Goal: Task Accomplishment & Management: Complete application form

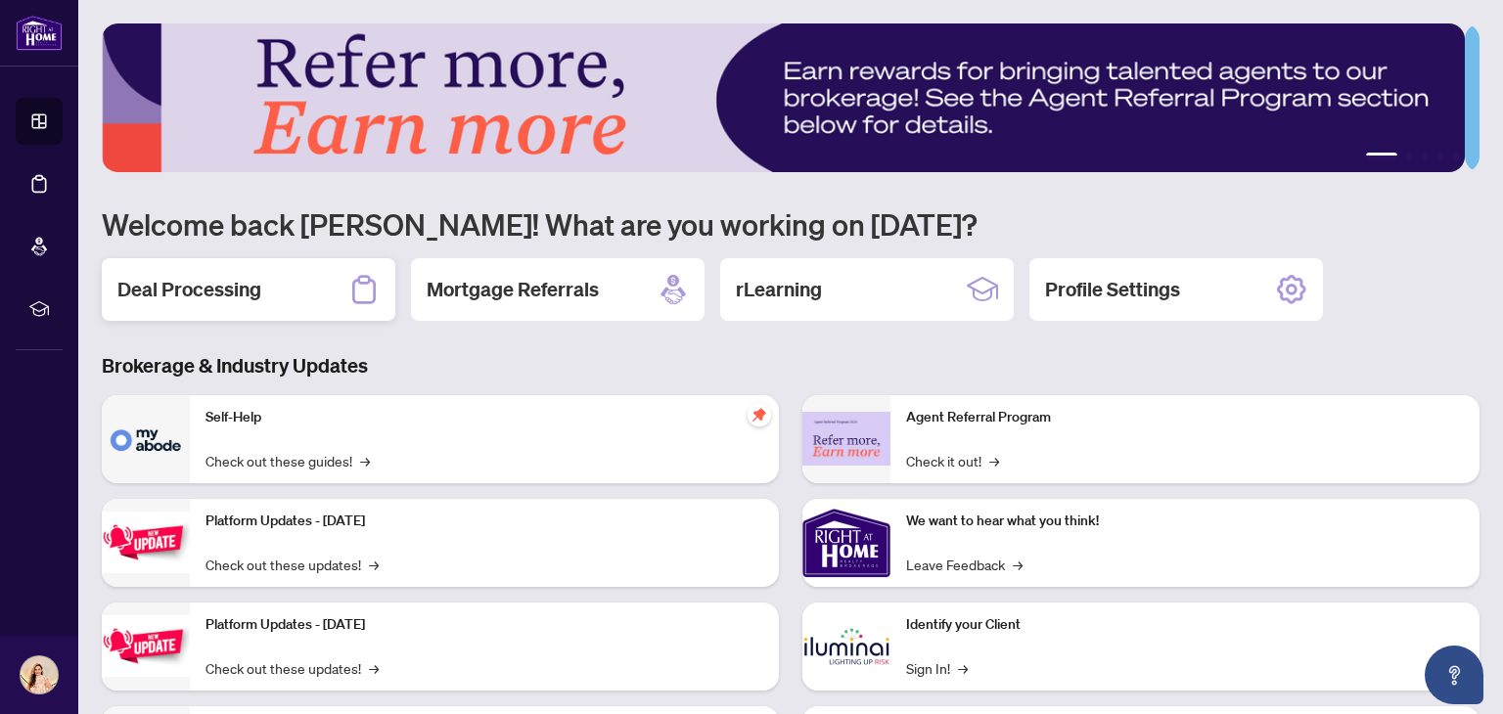
click at [279, 305] on div "Deal Processing" at bounding box center [249, 289] width 294 height 63
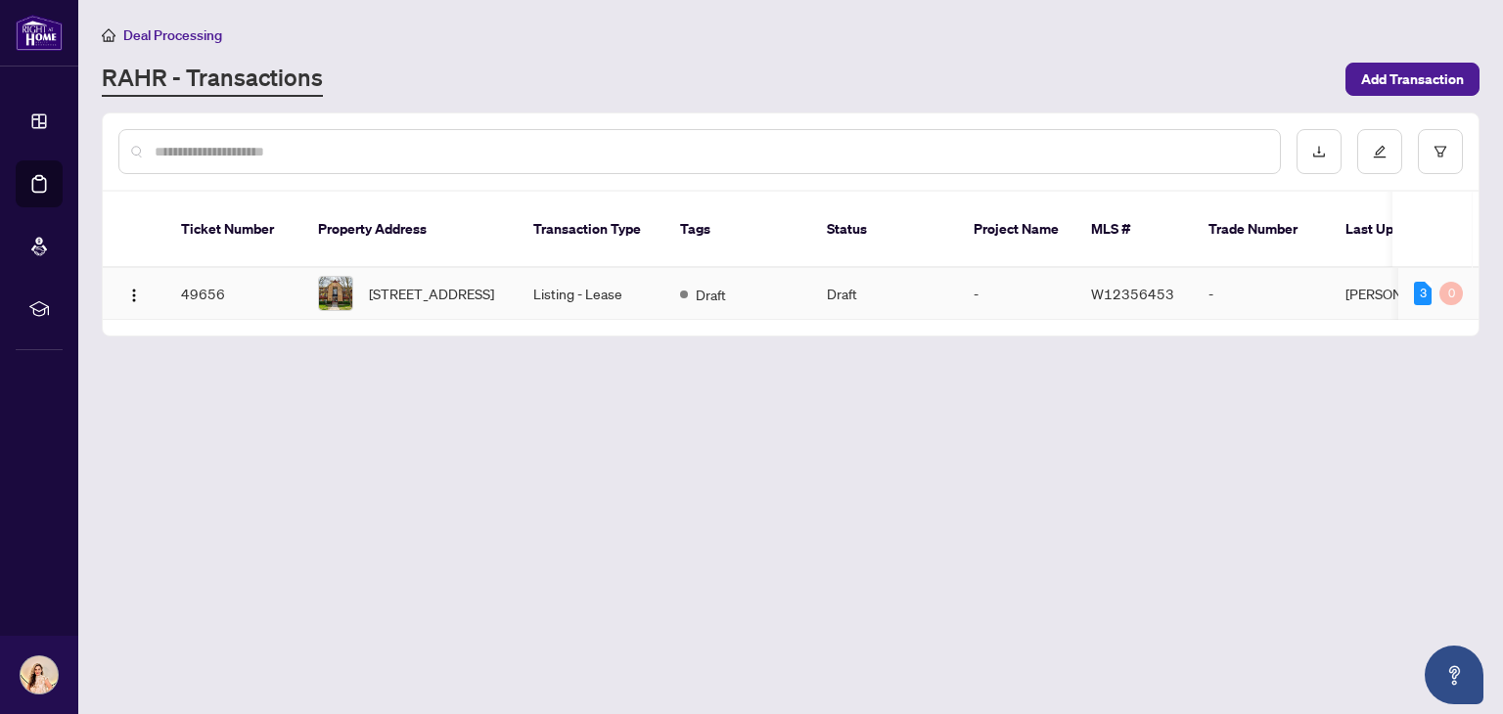
click at [1100, 291] on td "W12356453" at bounding box center [1133, 294] width 117 height 52
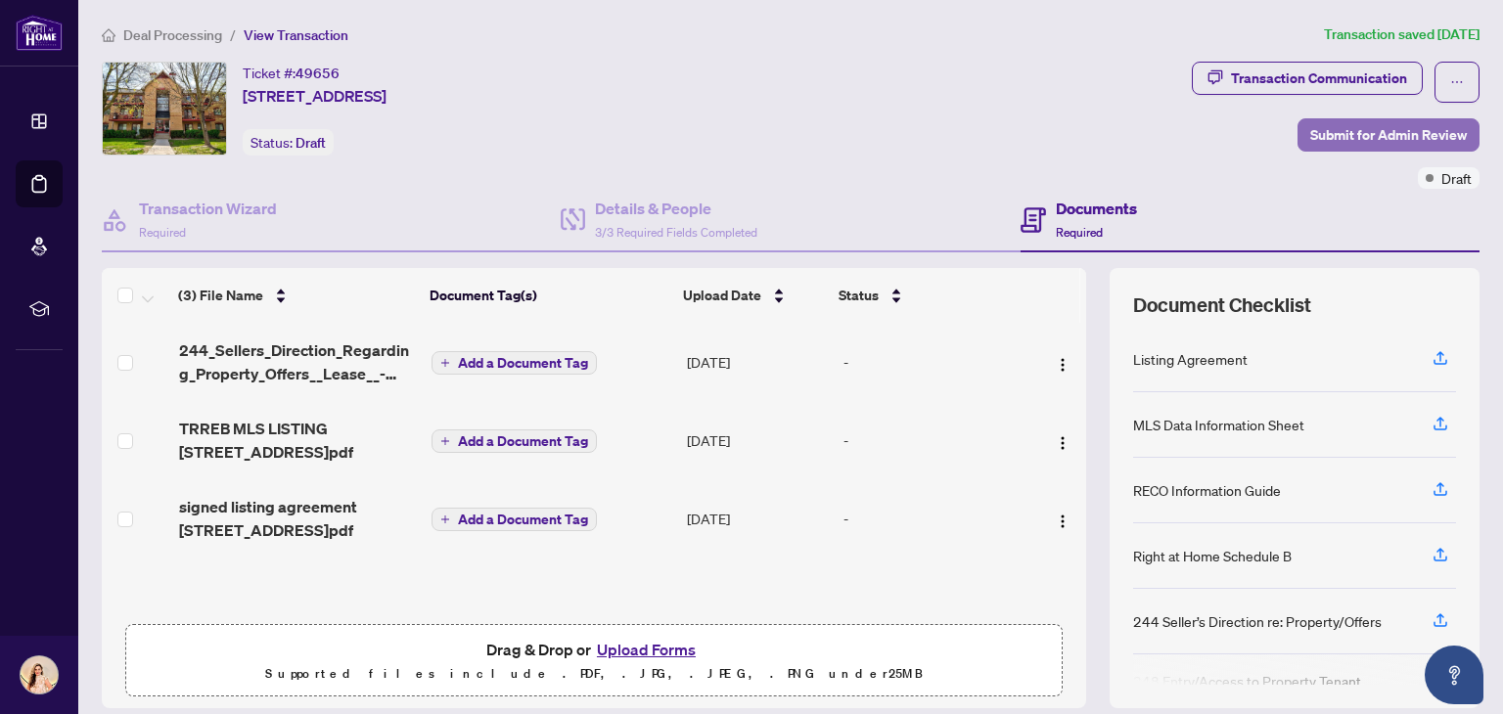
click at [1405, 139] on span "Submit for Admin Review" at bounding box center [1388, 134] width 157 height 31
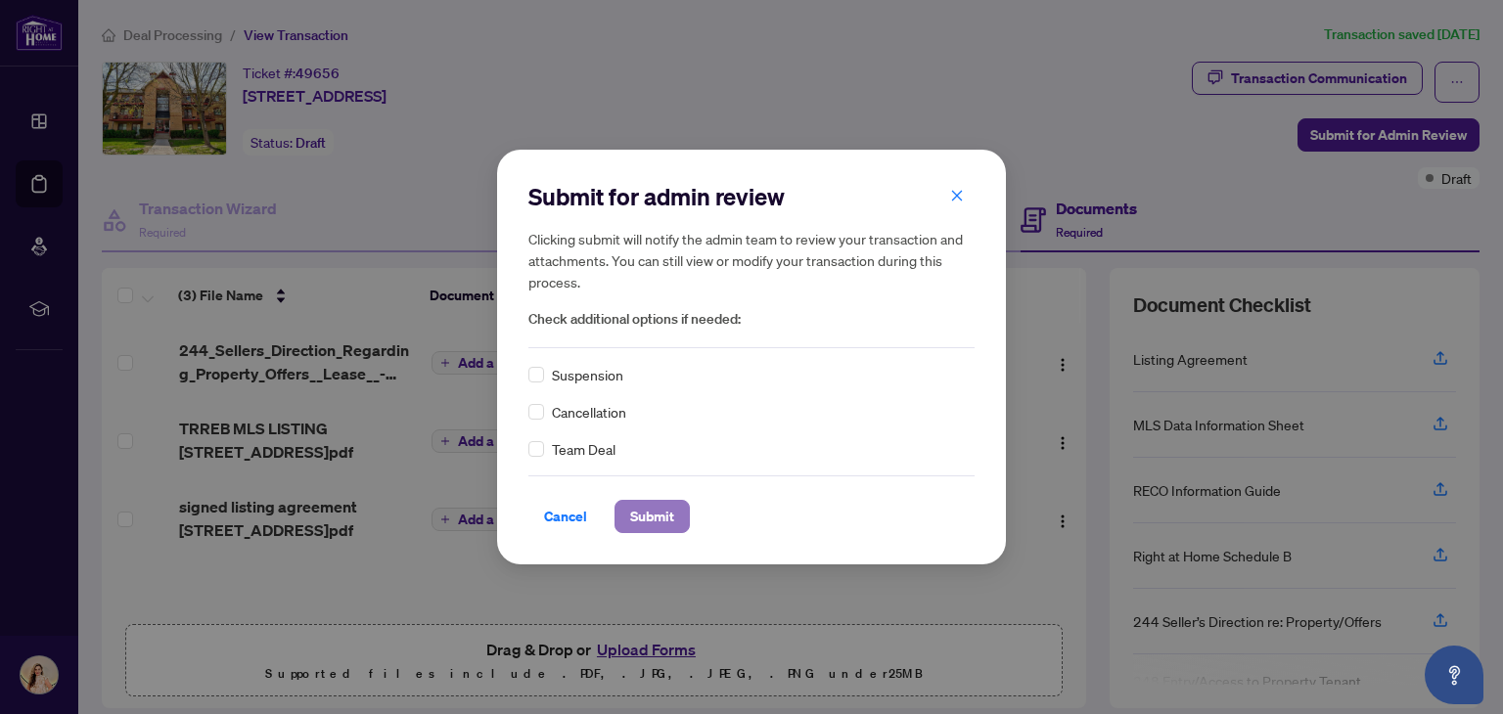
click at [668, 518] on span "Submit" at bounding box center [652, 516] width 44 height 31
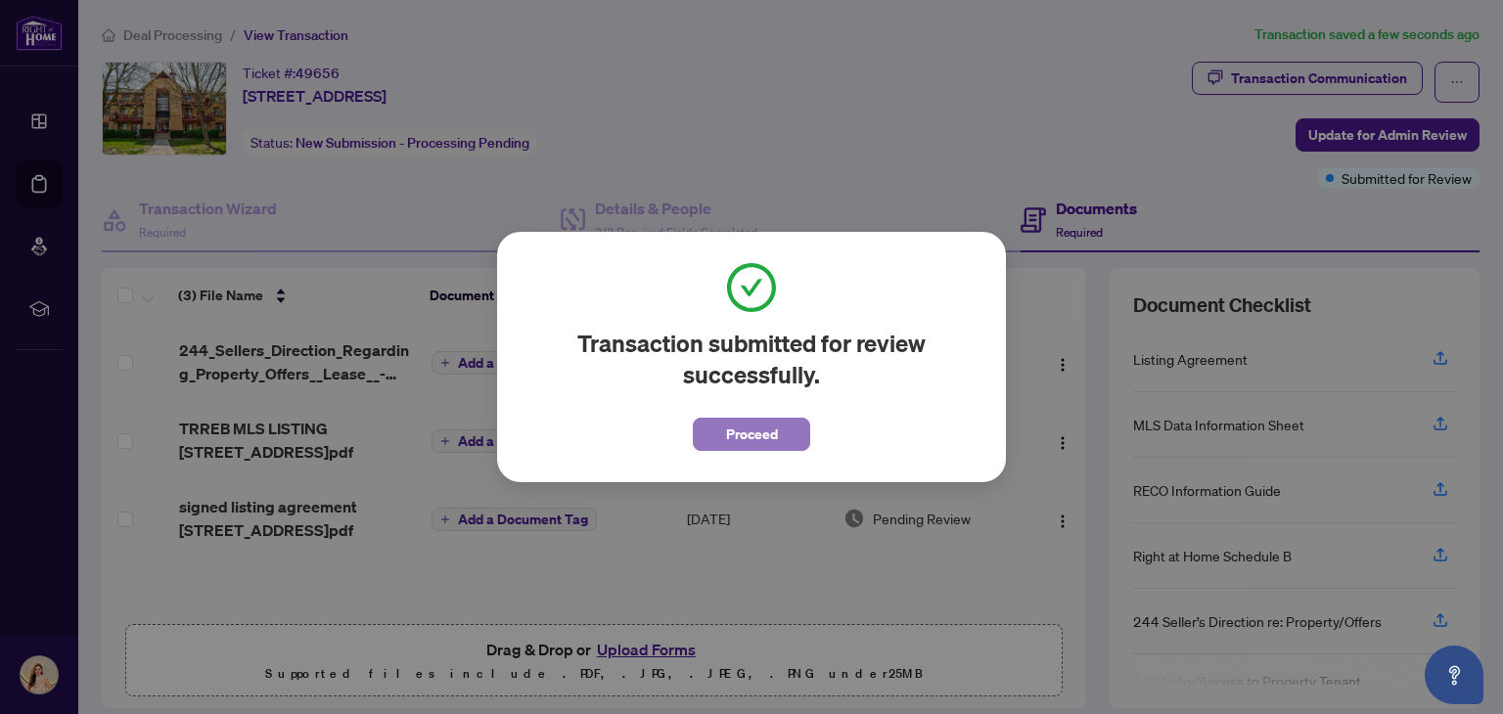
click at [777, 434] on span "Proceed" at bounding box center [752, 434] width 52 height 31
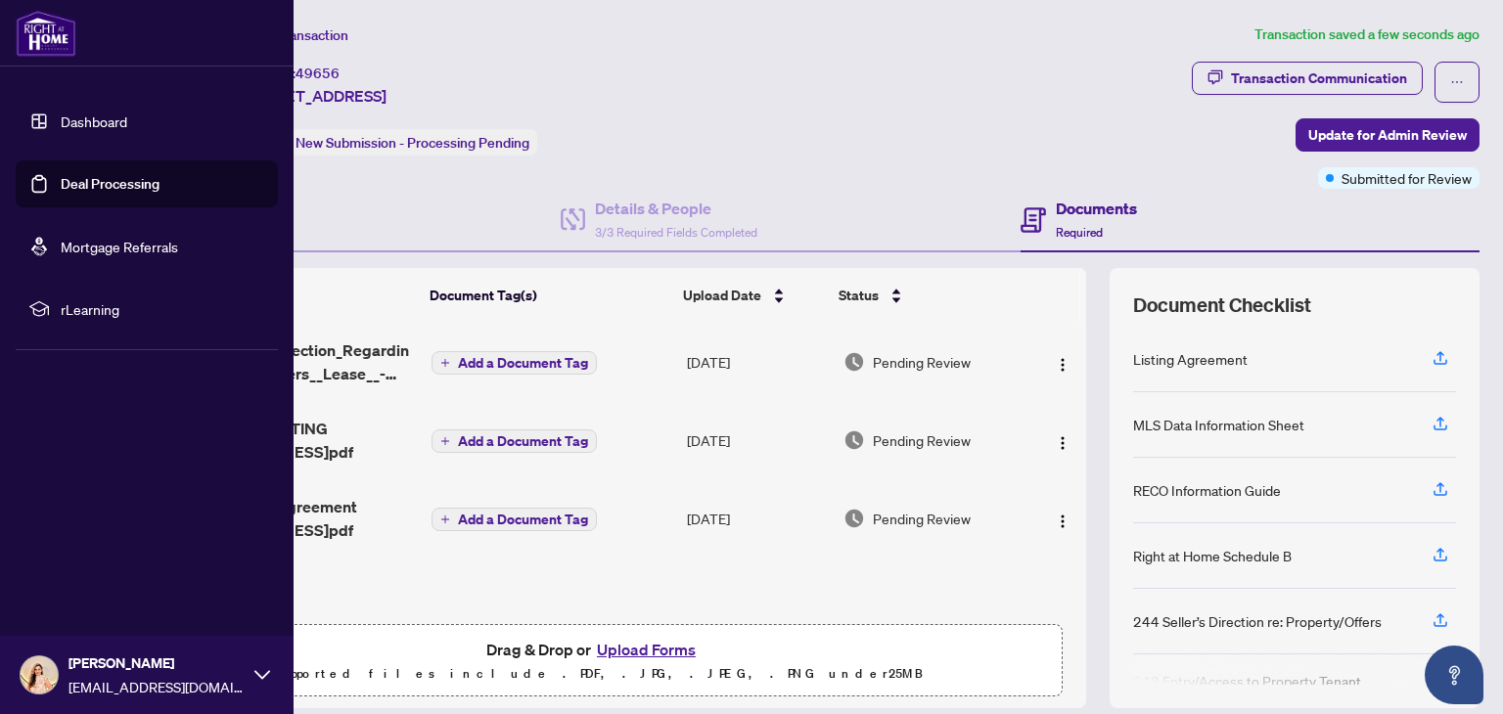
click at [127, 122] on link "Dashboard" at bounding box center [94, 122] width 67 height 18
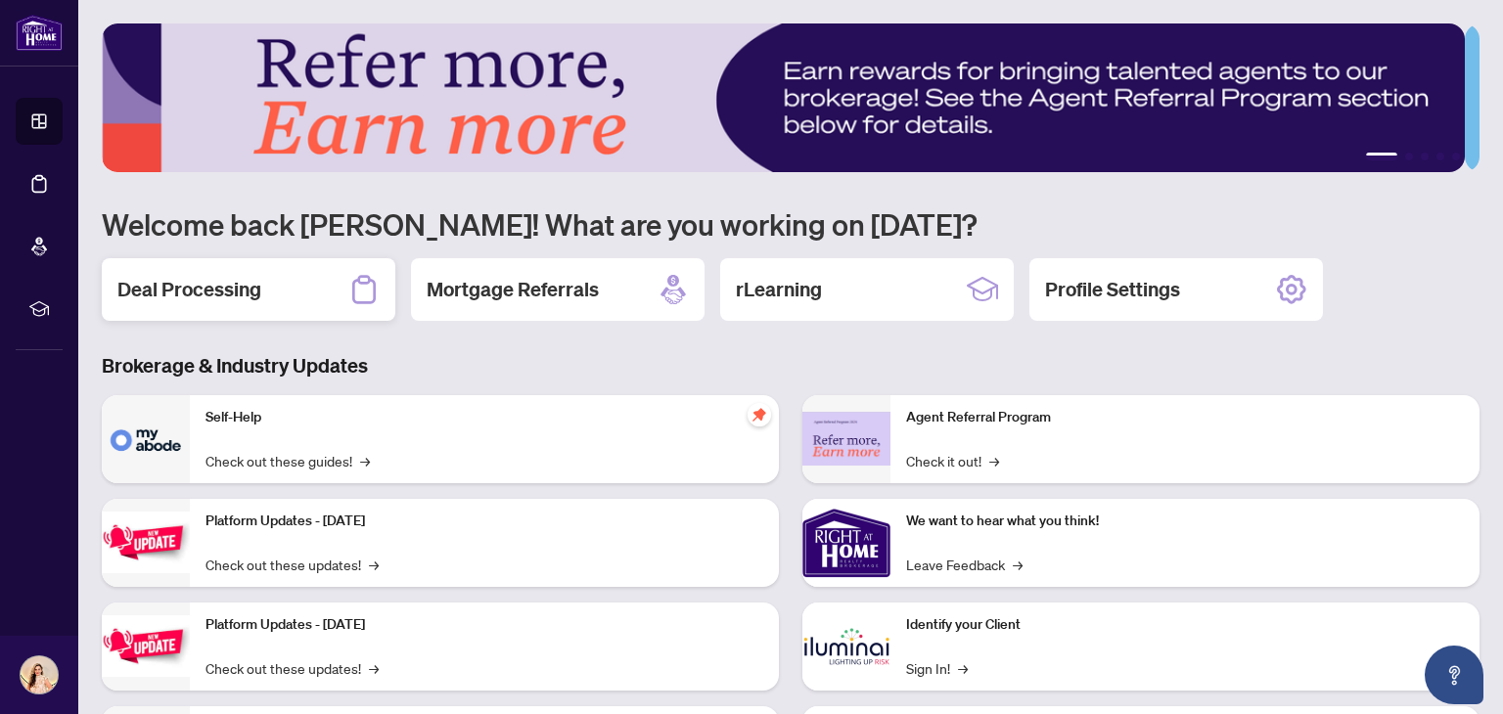
click at [262, 302] on div "Deal Processing" at bounding box center [249, 289] width 294 height 63
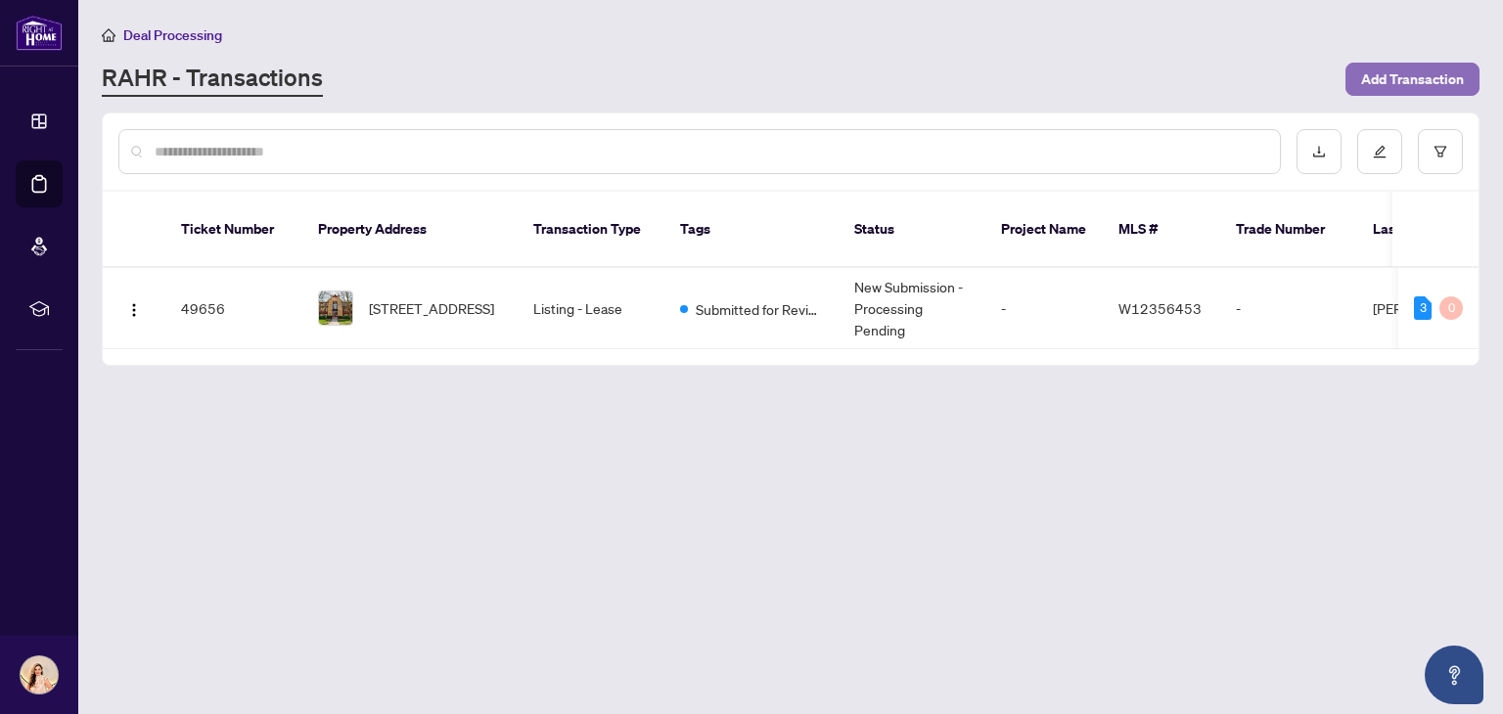
click at [1390, 82] on span "Add Transaction" at bounding box center [1412, 79] width 103 height 31
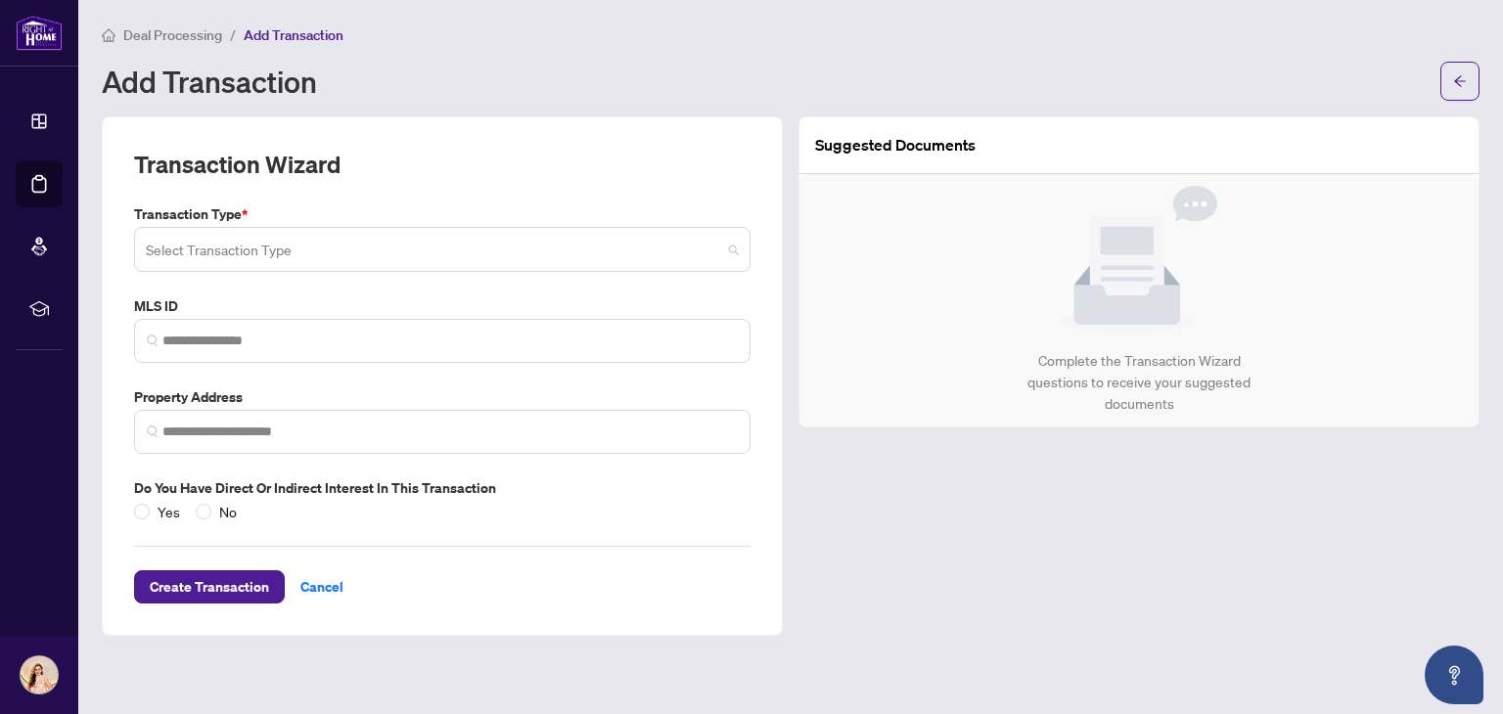
click at [597, 247] on input "search" at bounding box center [433, 252] width 575 height 43
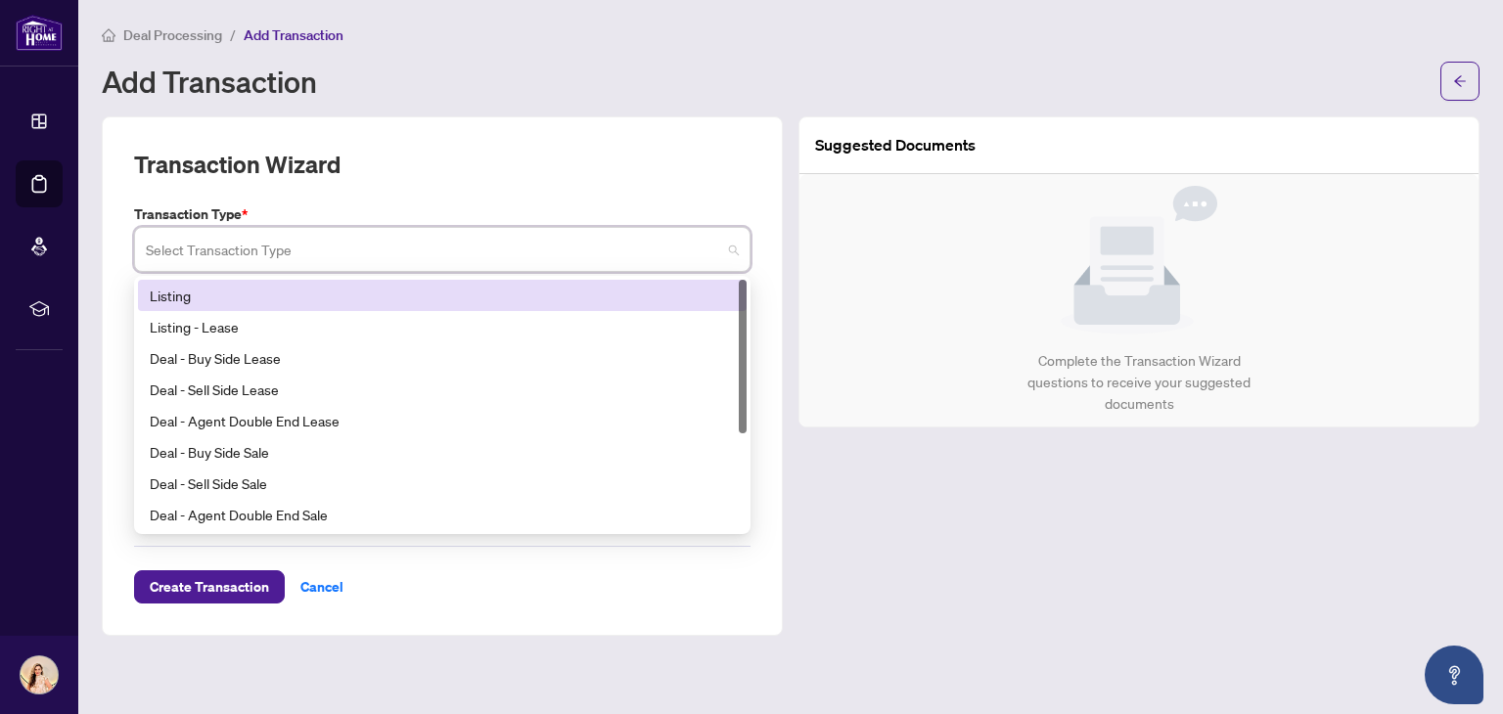
click at [515, 295] on div "Listing" at bounding box center [442, 296] width 585 height 22
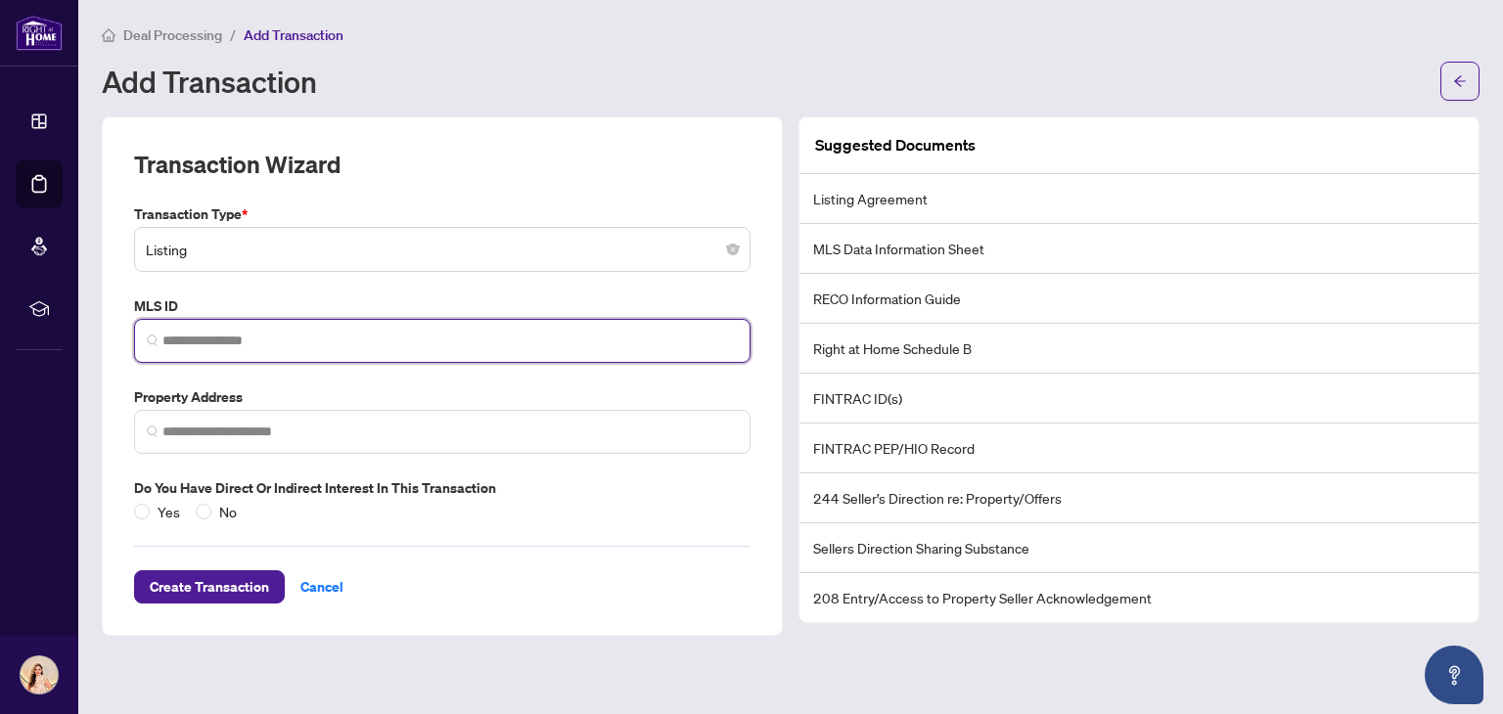
click at [206, 336] on input "search" at bounding box center [449, 341] width 575 height 21
paste input "*********"
type input "*********"
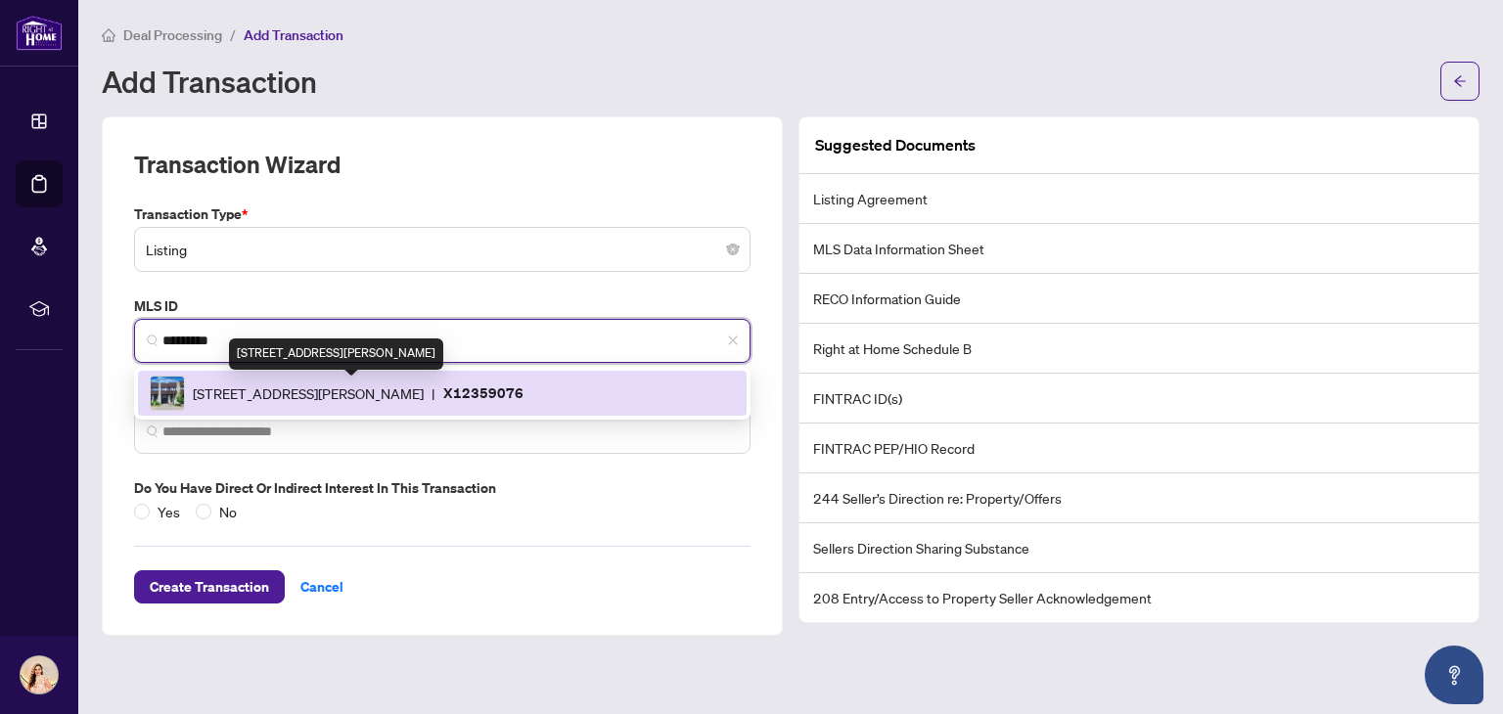
click at [318, 386] on span "[STREET_ADDRESS][PERSON_NAME]" at bounding box center [308, 394] width 231 height 22
type input "**********"
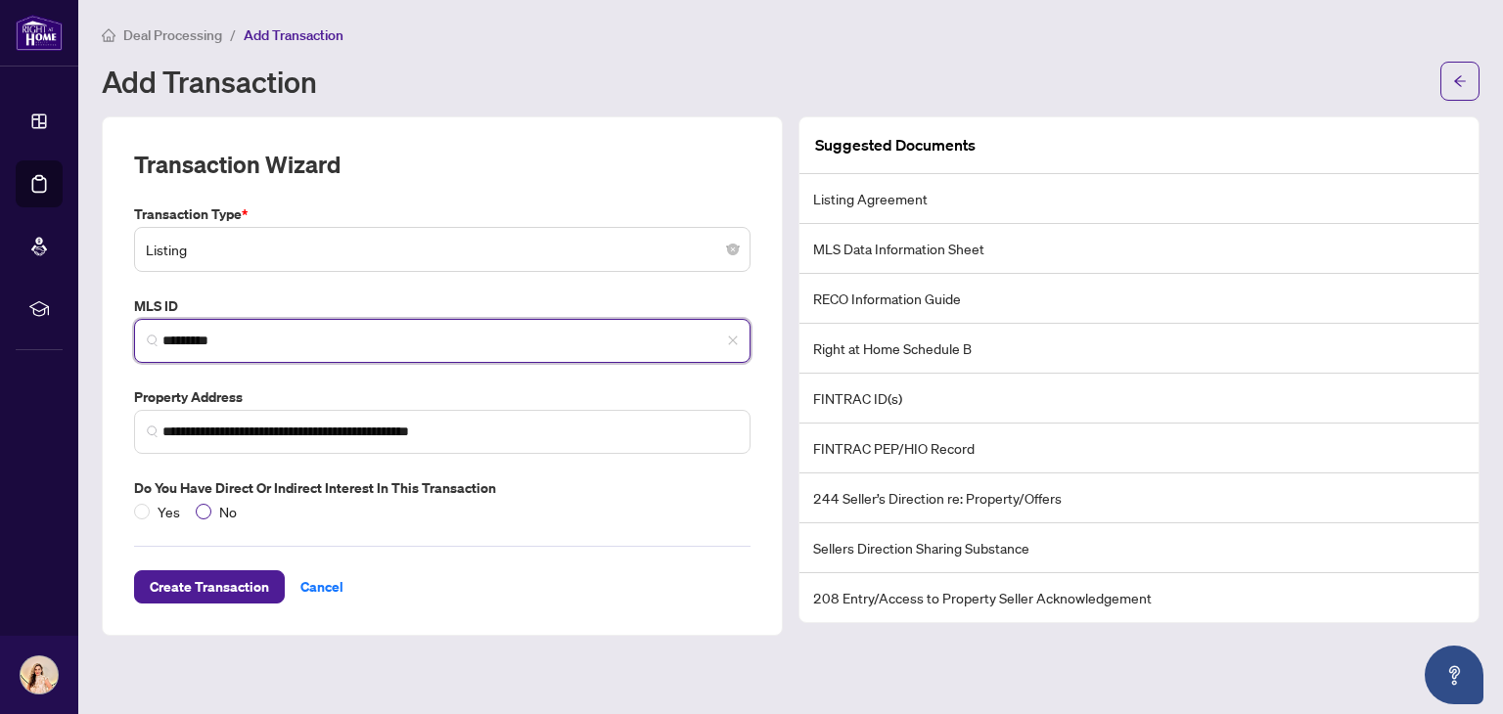
type input "*********"
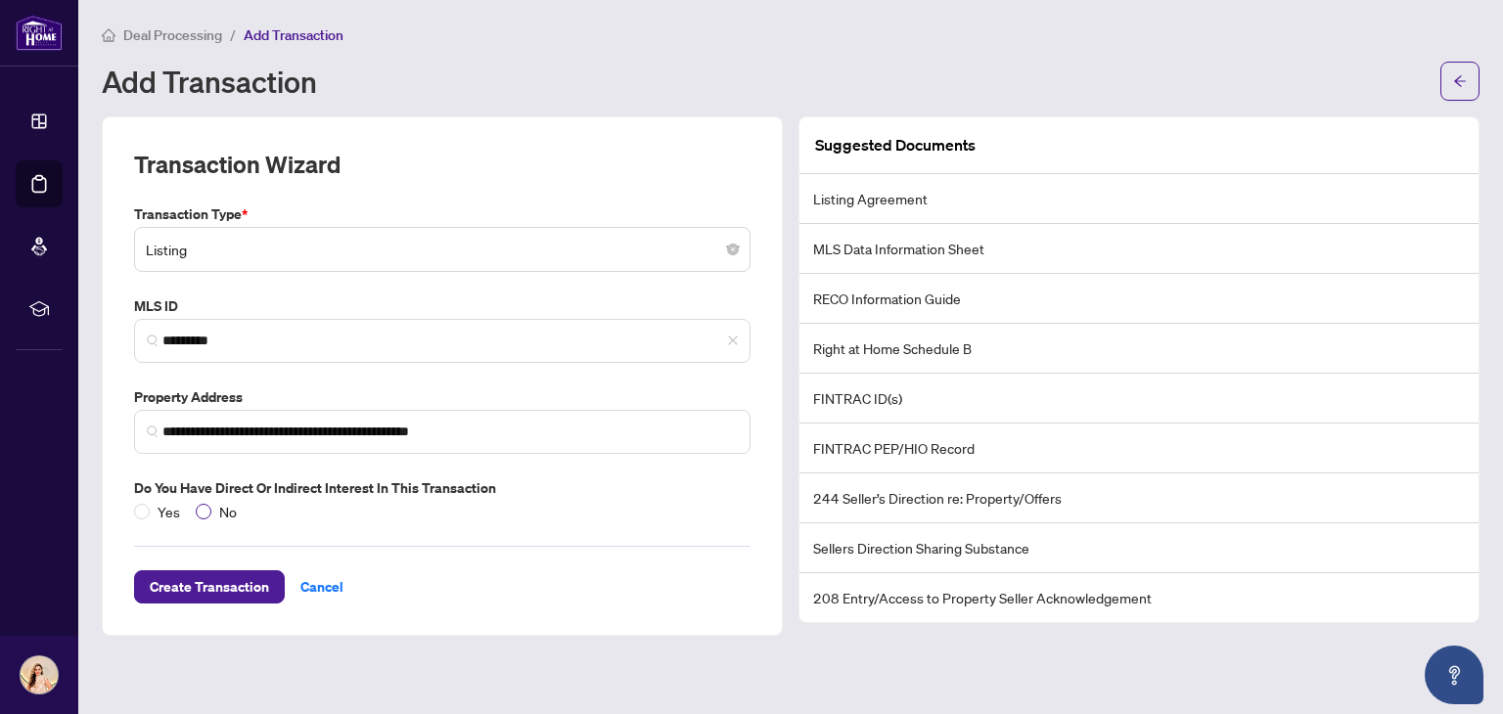
click at [211, 506] on span "No" at bounding box center [227, 512] width 33 height 22
click at [248, 585] on span "Create Transaction" at bounding box center [209, 586] width 119 height 31
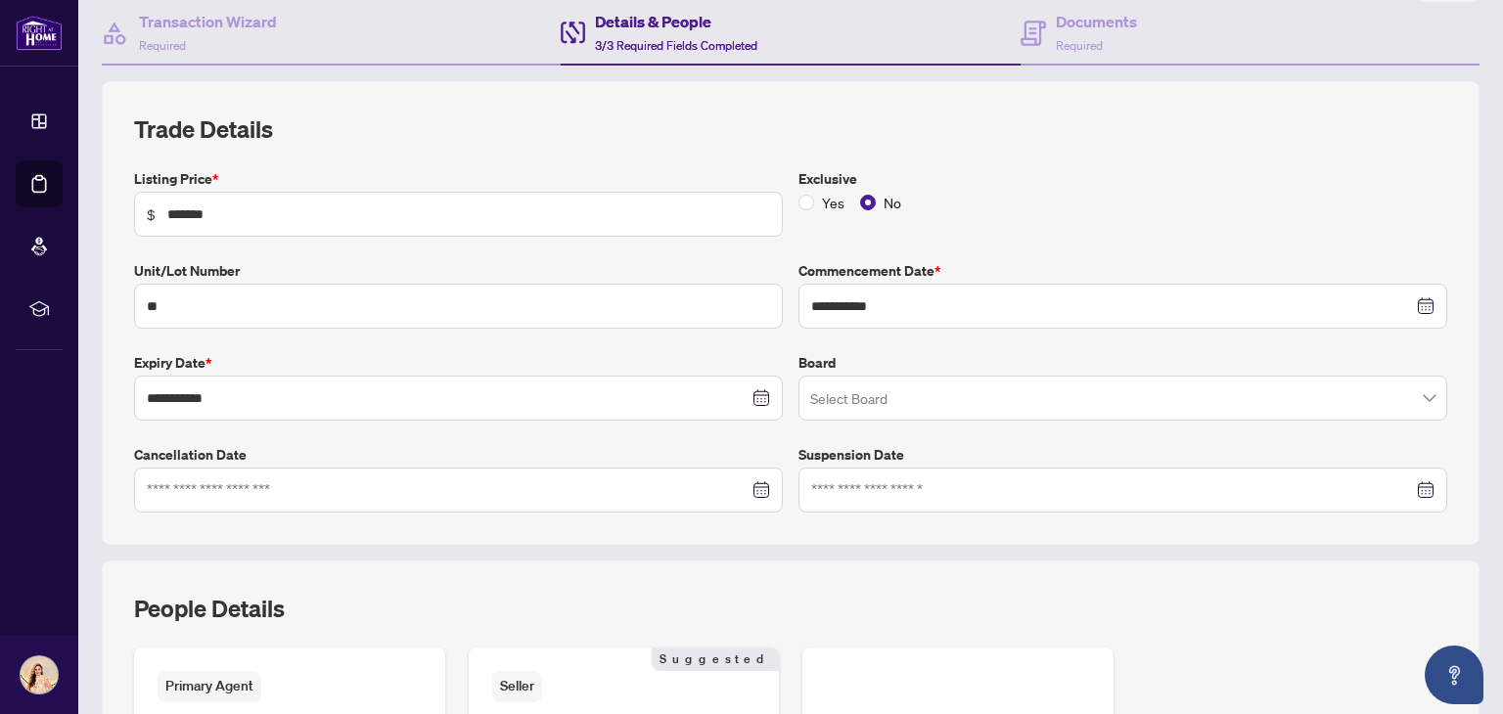
scroll to position [196, 0]
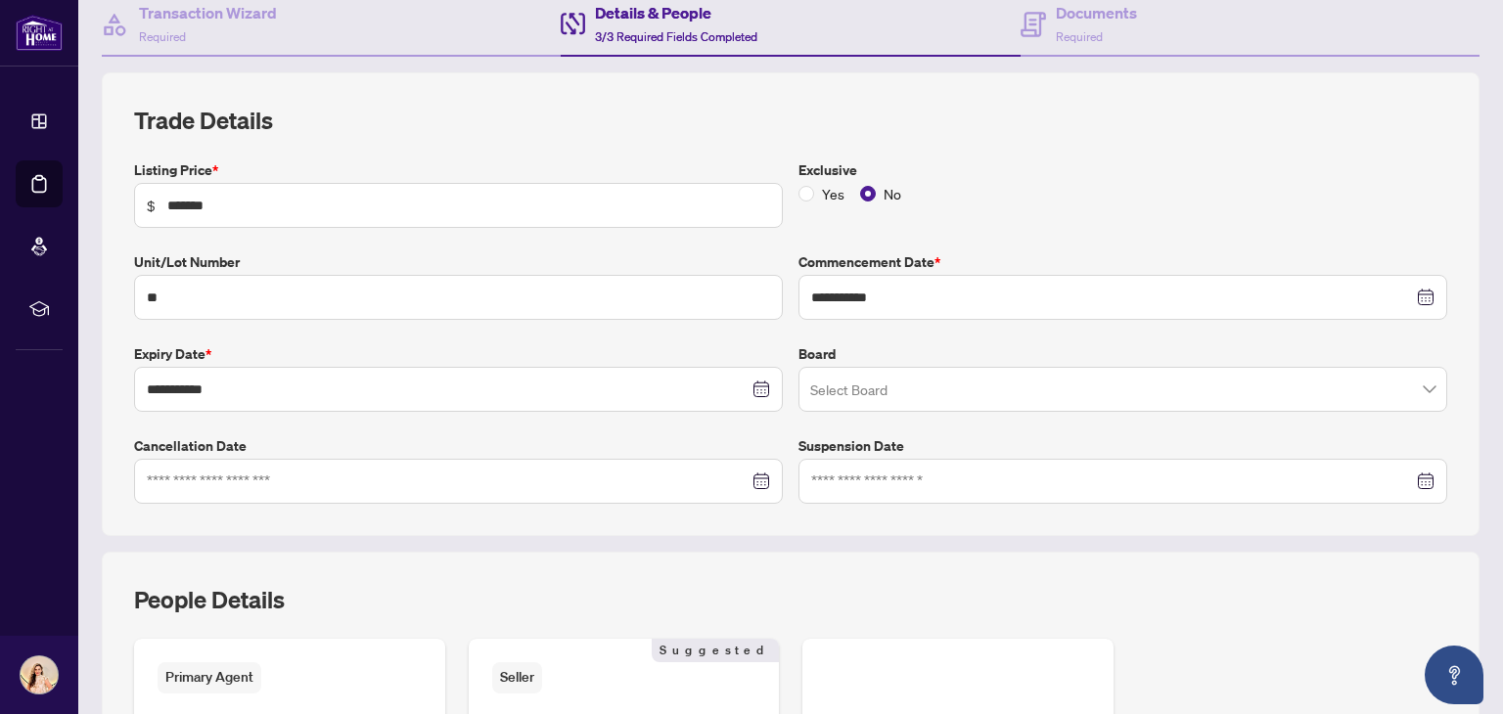
click at [964, 390] on input "search" at bounding box center [1114, 392] width 608 height 43
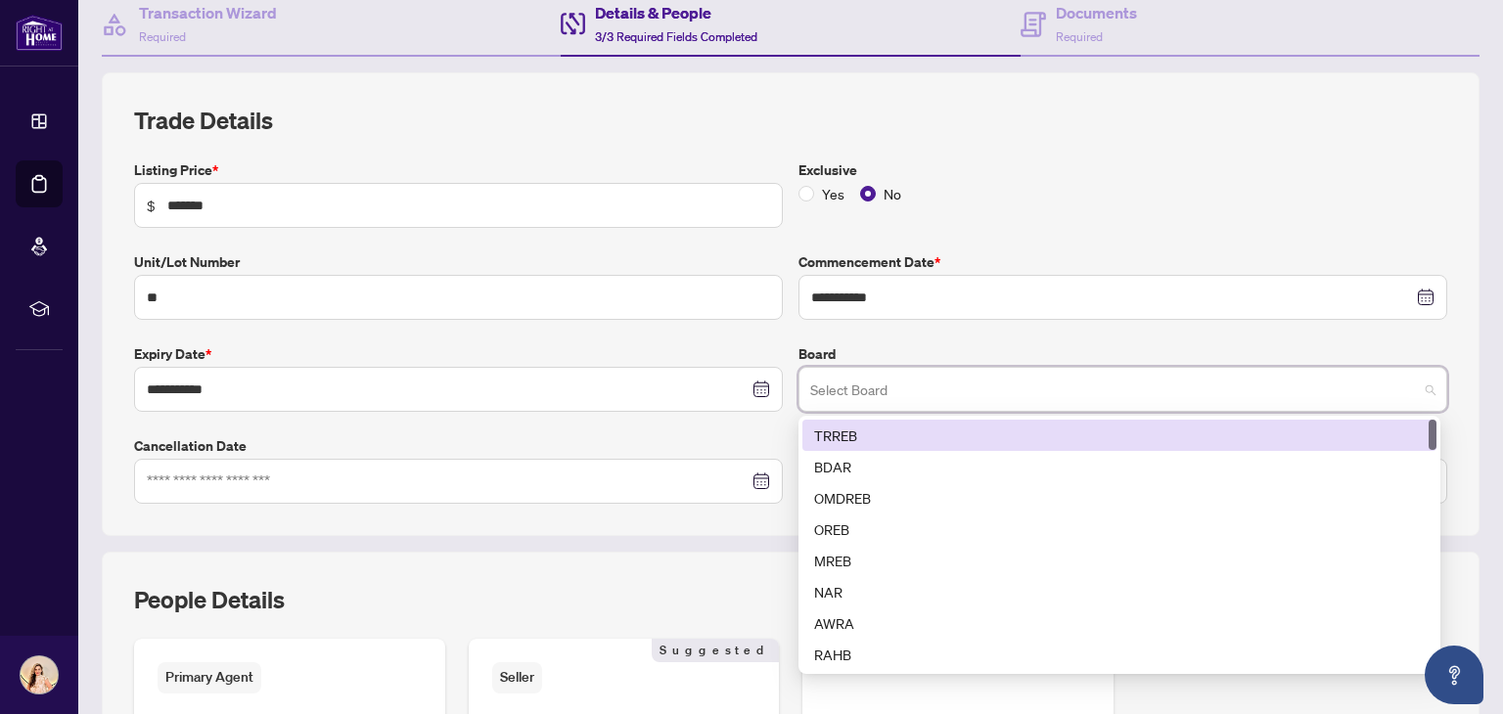
click at [924, 436] on div "TRREB" at bounding box center [1119, 436] width 610 height 22
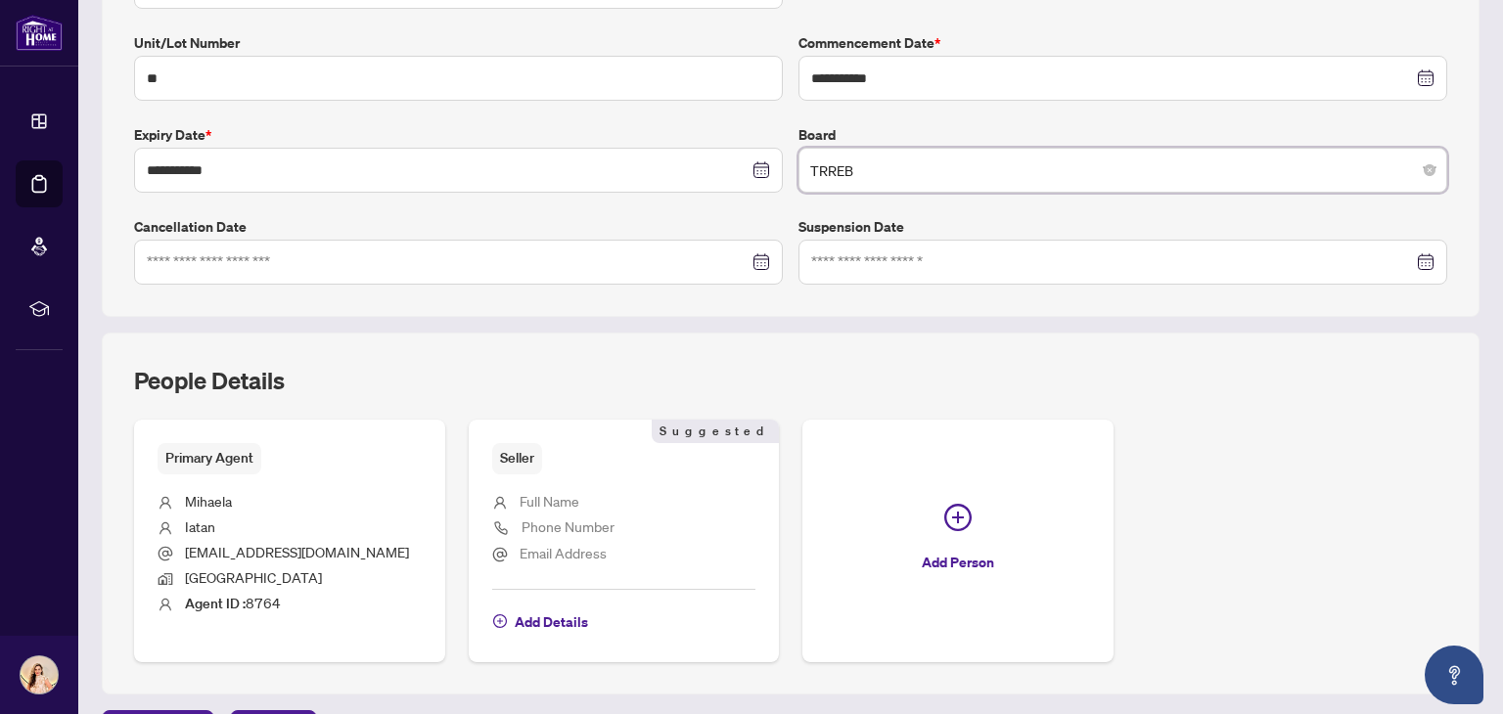
scroll to position [489, 0]
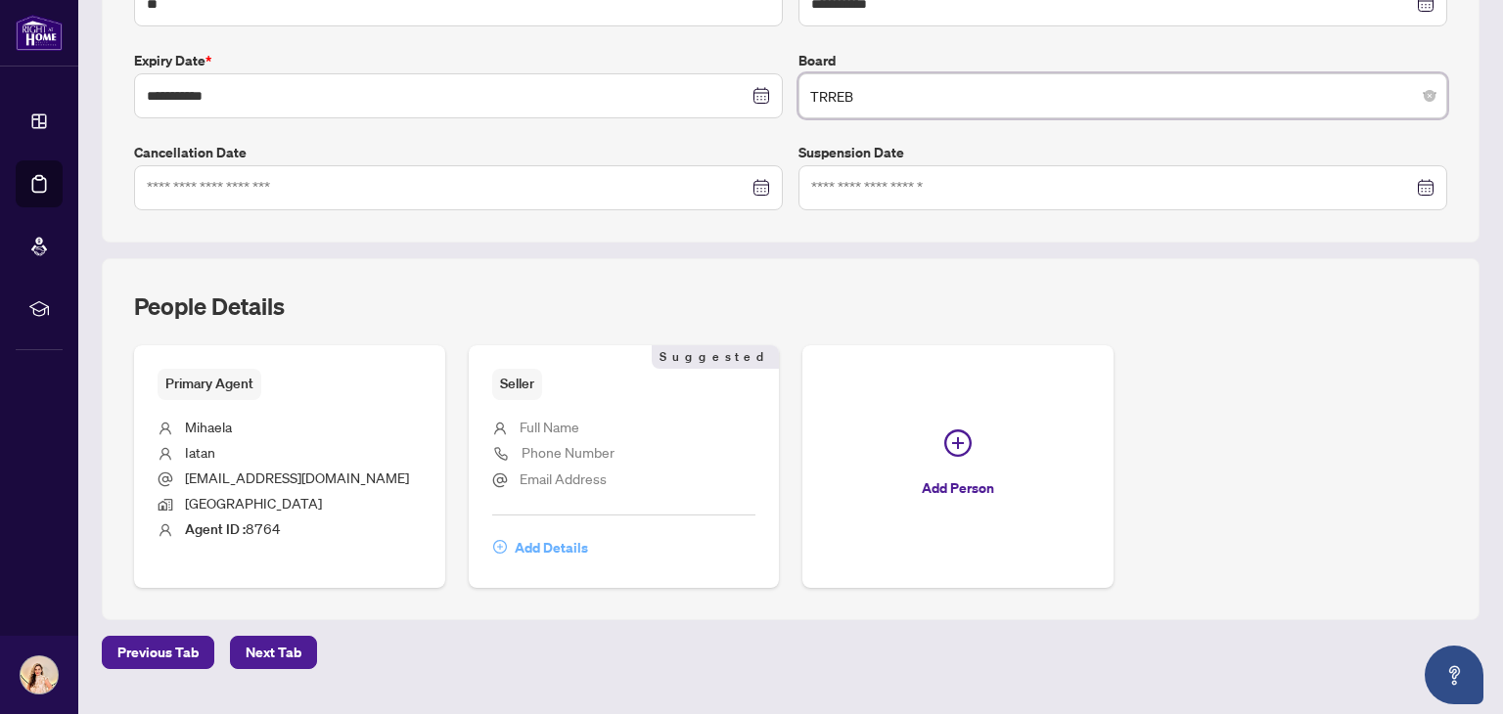
click at [555, 546] on span "Add Details" at bounding box center [551, 547] width 73 height 31
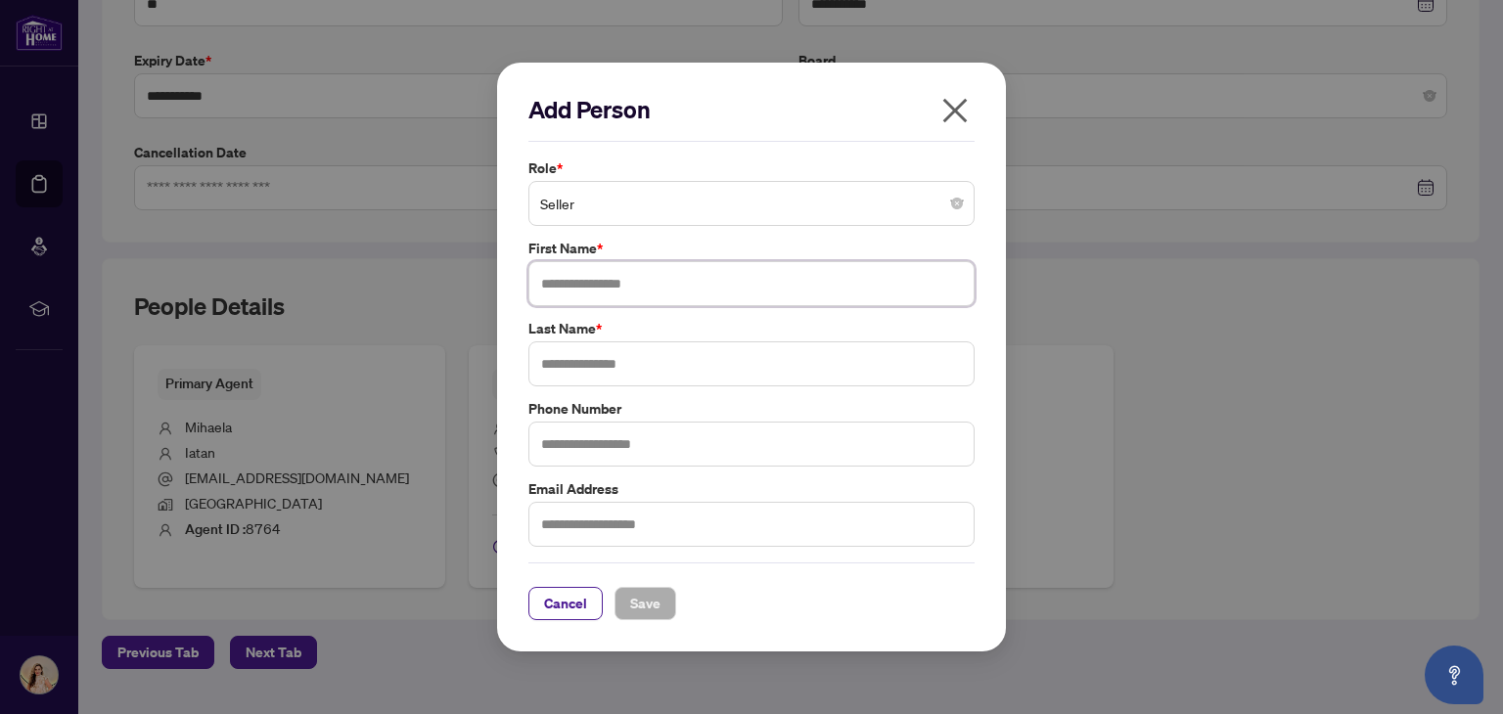
click at [659, 283] on input "text" at bounding box center [751, 283] width 446 height 45
type input "*"
type input "**********"
type input "******"
click at [606, 465] on input "text" at bounding box center [751, 444] width 446 height 45
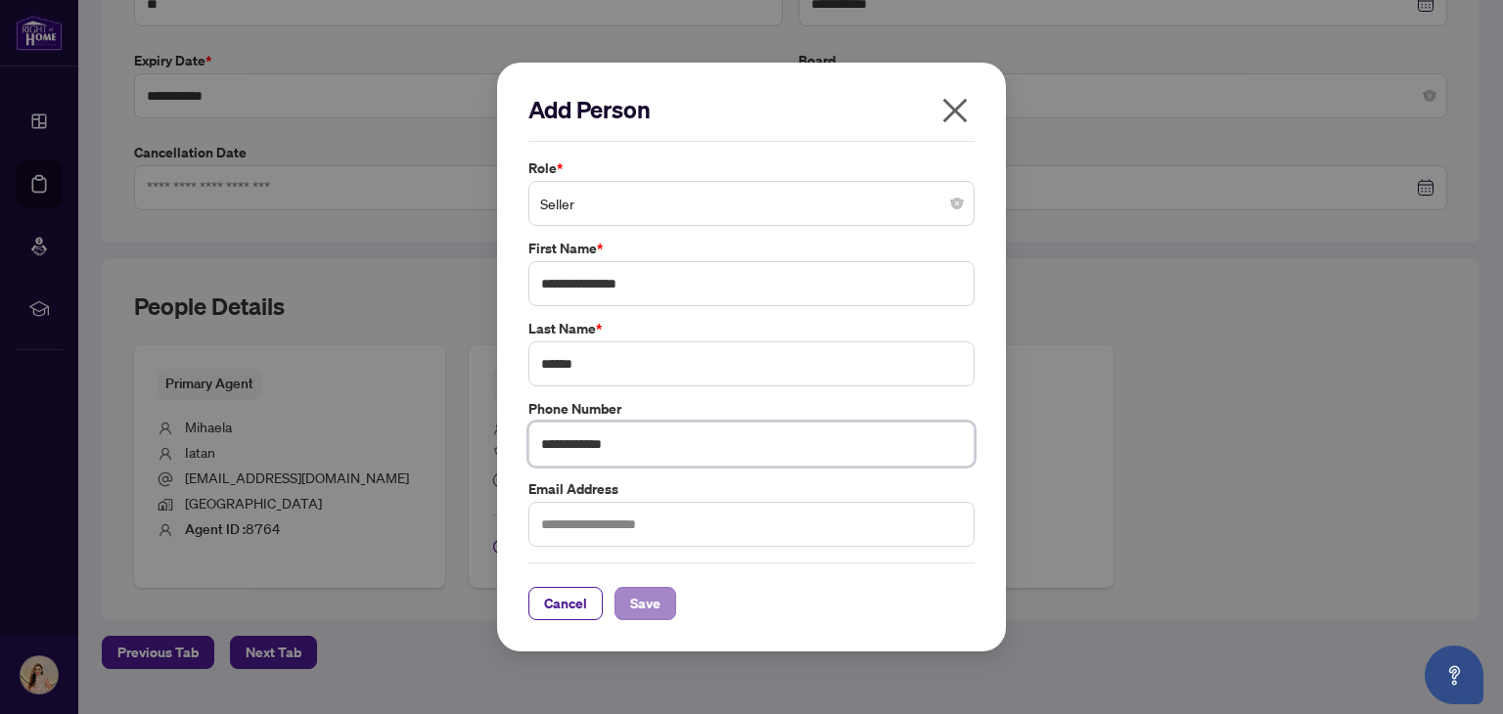
type input "**********"
click at [646, 601] on span "Save" at bounding box center [645, 603] width 30 height 31
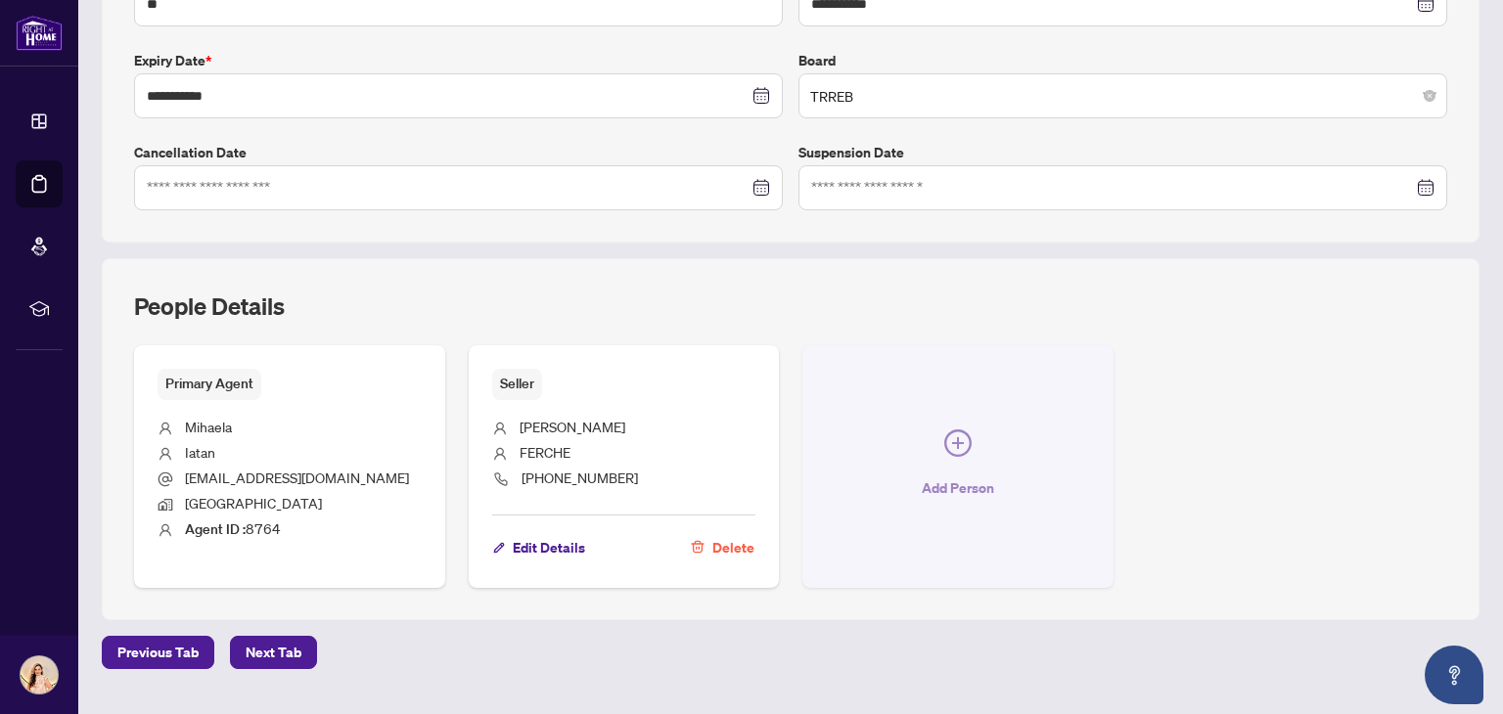
click at [924, 483] on span "Add Person" at bounding box center [958, 488] width 72 height 31
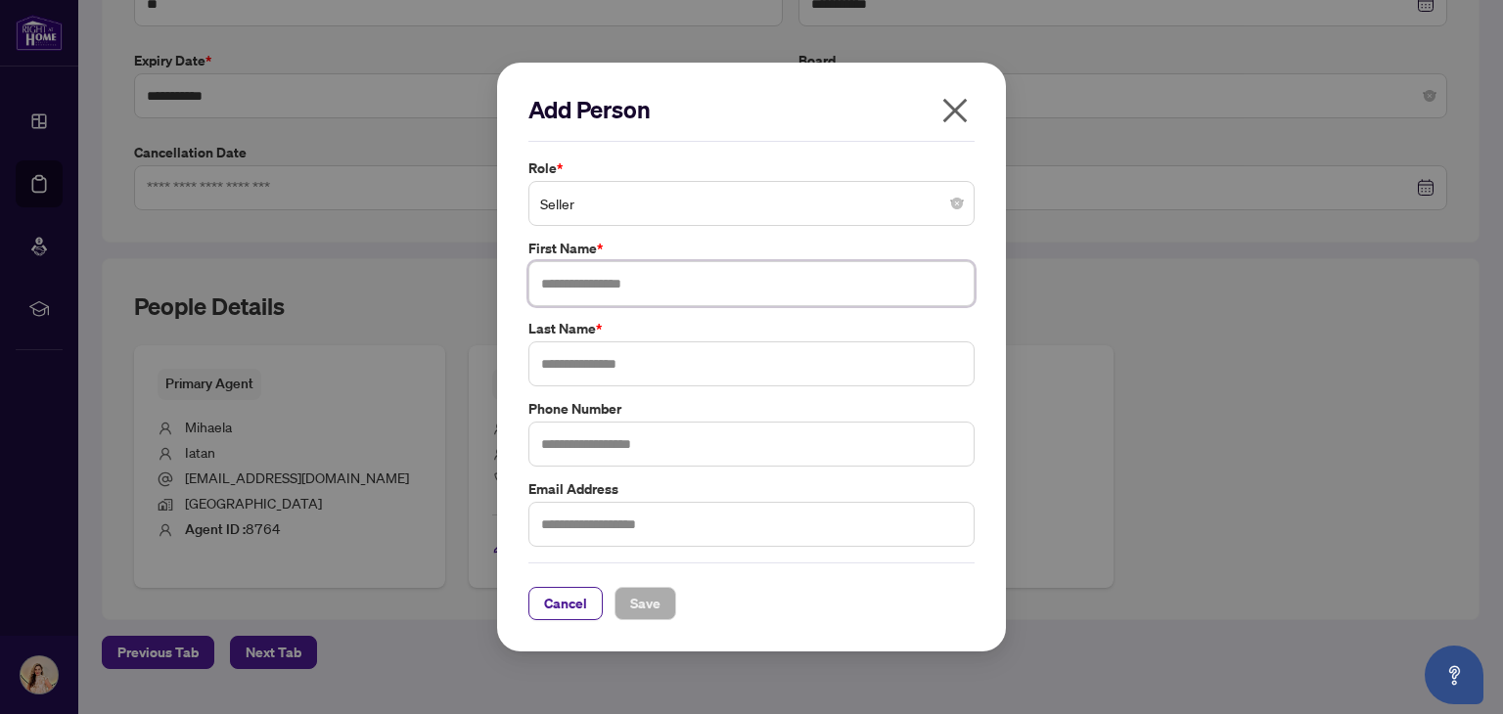
click at [755, 291] on input "text" at bounding box center [751, 283] width 446 height 45
type input "**********"
type input "*****"
click at [650, 604] on span "Save" at bounding box center [645, 603] width 30 height 31
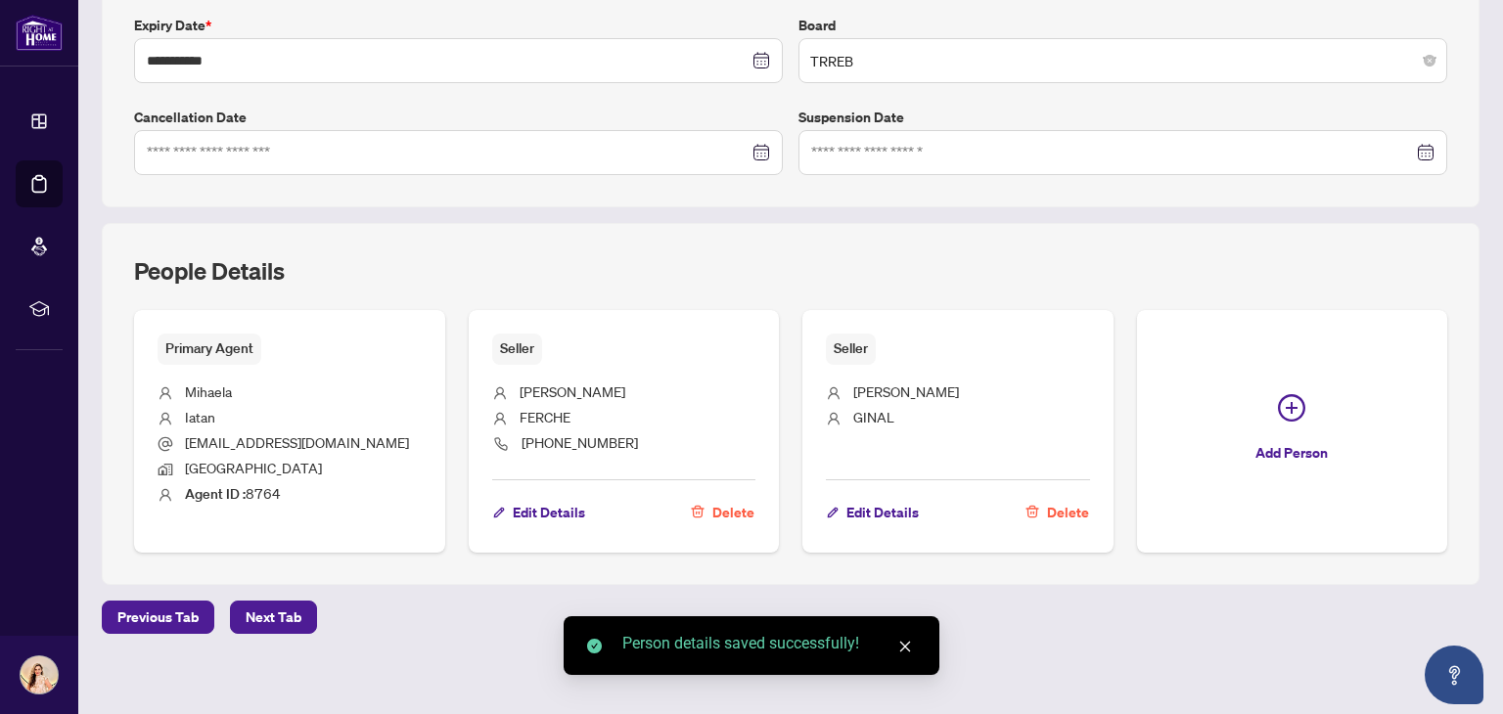
scroll to position [524, 0]
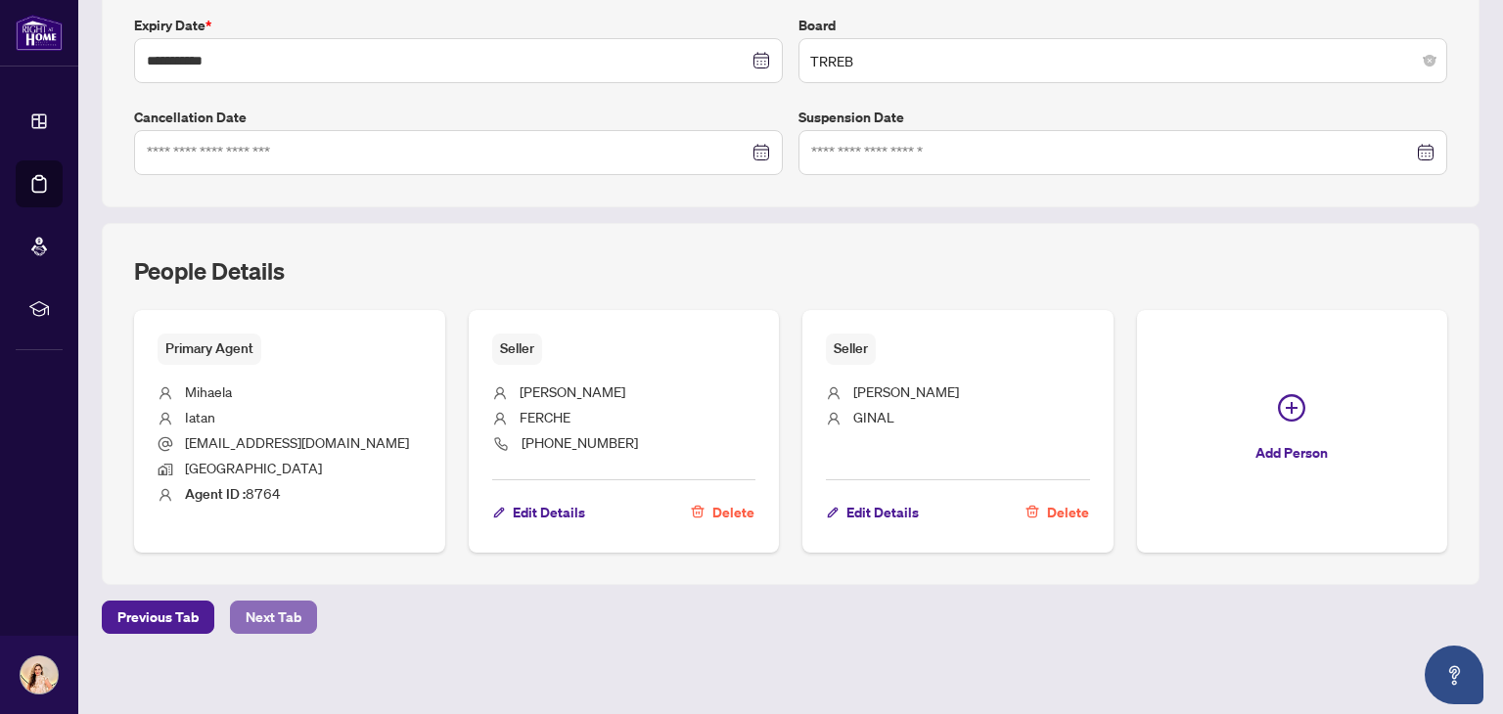
click at [286, 611] on span "Next Tab" at bounding box center [274, 617] width 56 height 31
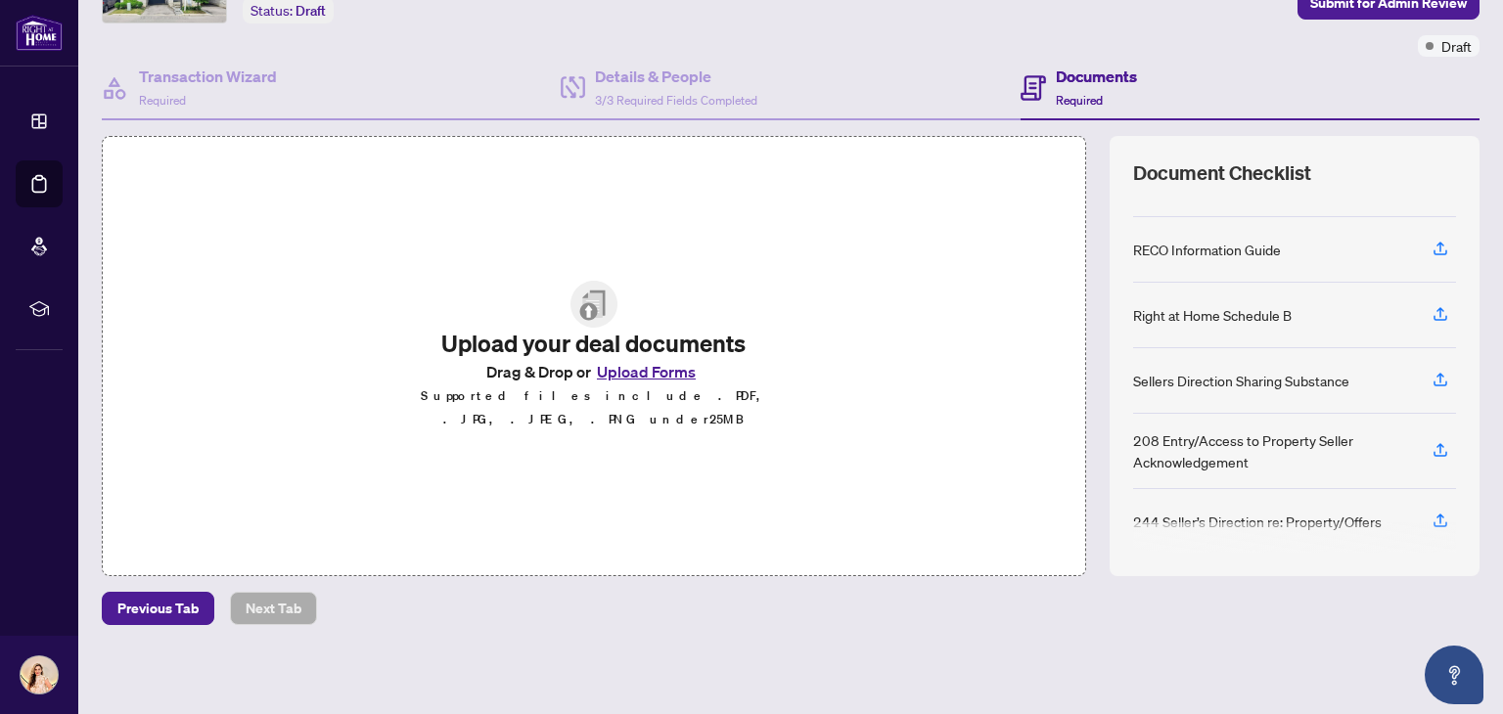
scroll to position [243, 0]
click at [643, 379] on button "Upload Forms" at bounding box center [646, 371] width 111 height 25
click at [650, 384] on button "Upload Forms" at bounding box center [646, 371] width 111 height 25
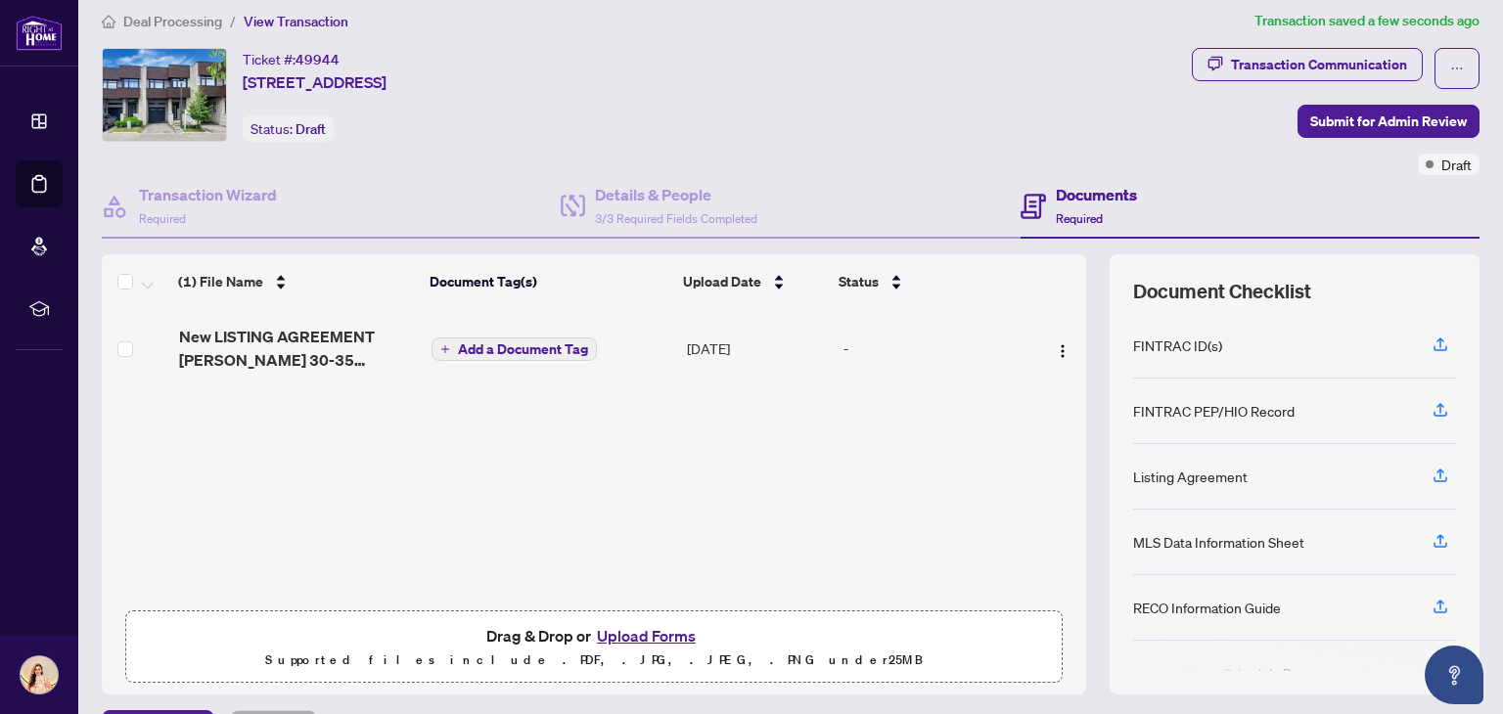
scroll to position [0, 0]
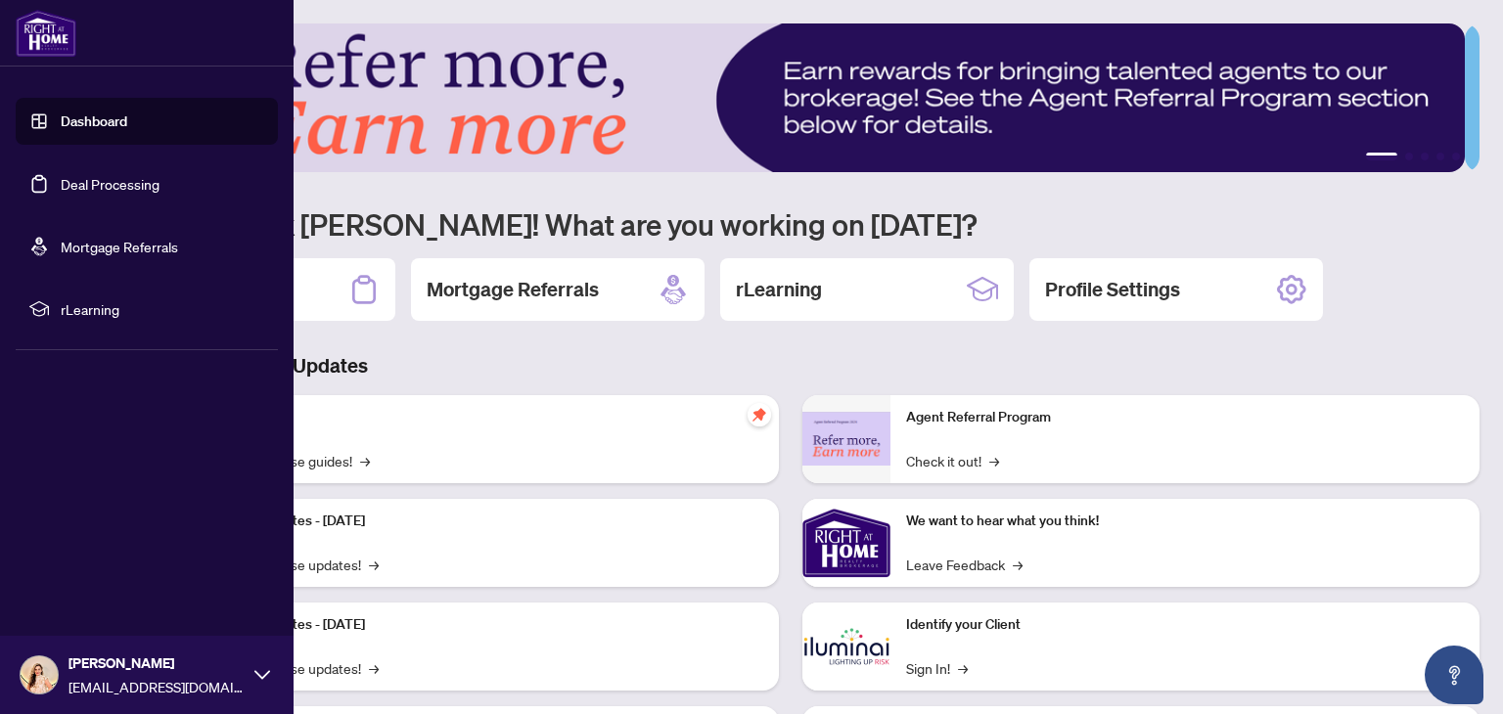
click at [127, 126] on link "Dashboard" at bounding box center [94, 122] width 67 height 18
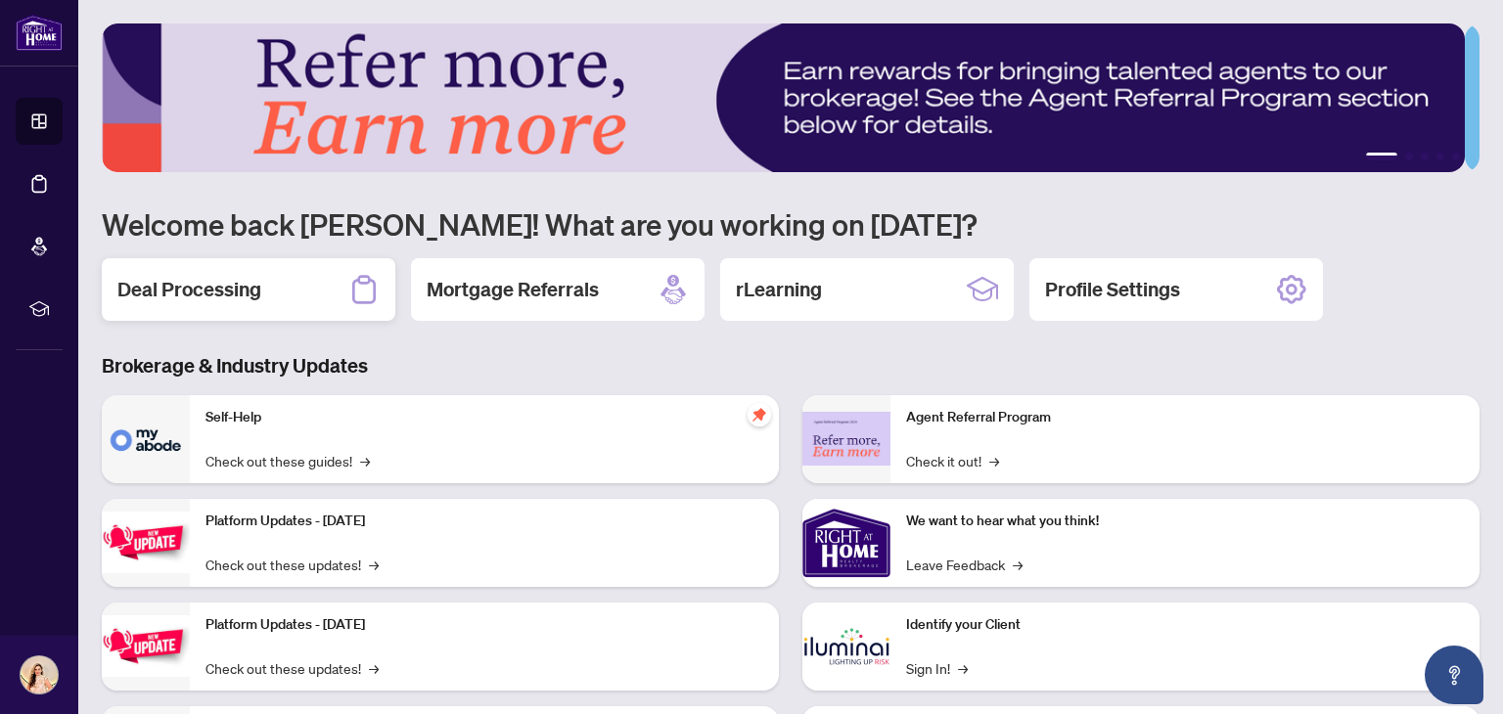
click at [325, 287] on div "Deal Processing" at bounding box center [249, 289] width 294 height 63
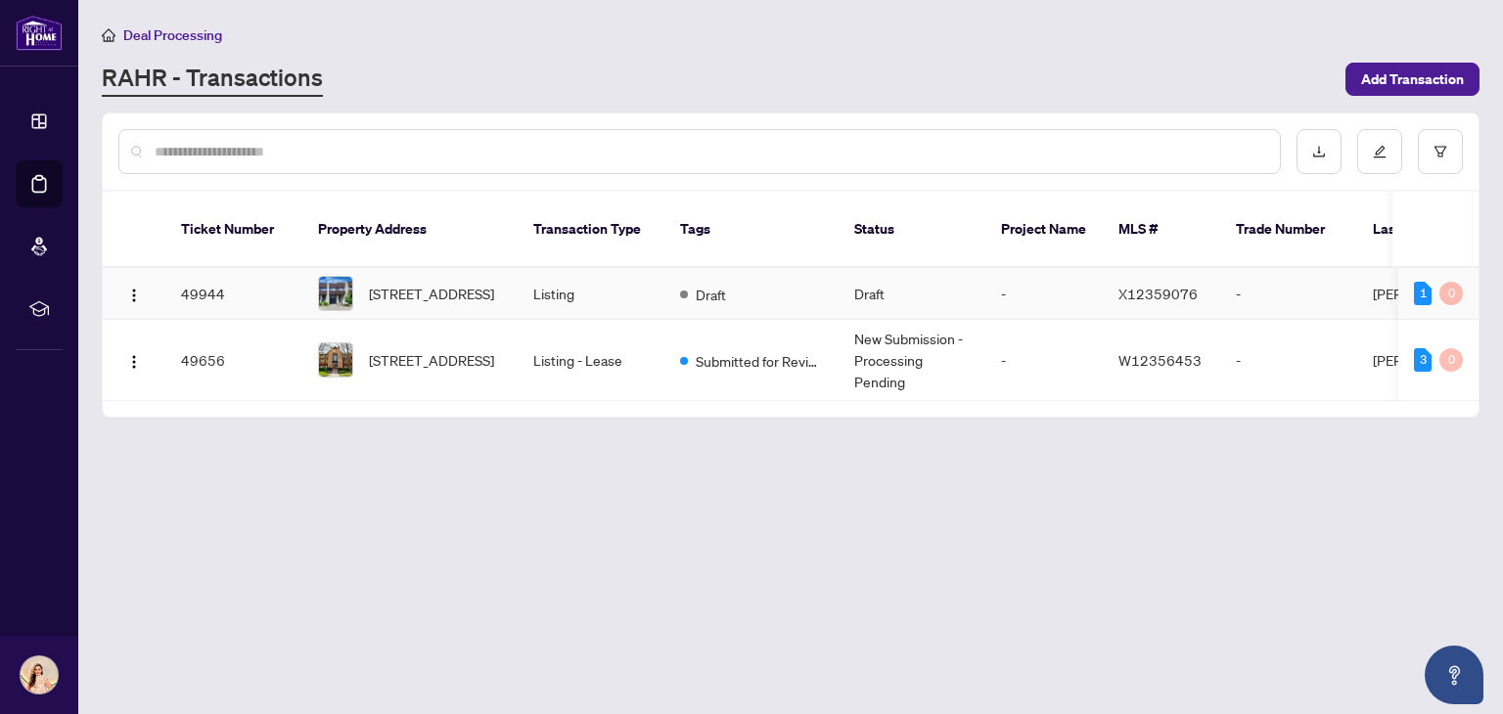
click at [625, 268] on td "Listing" at bounding box center [591, 294] width 147 height 52
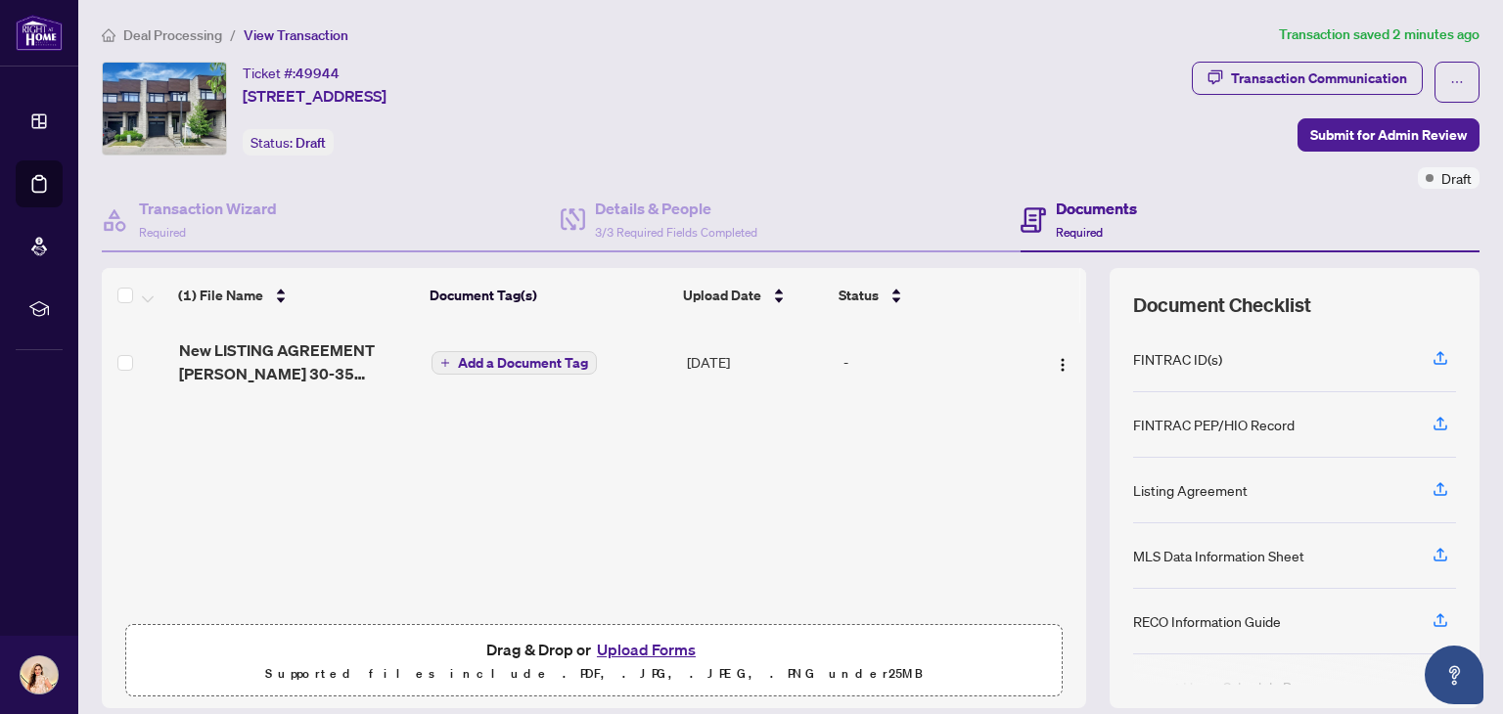
click at [638, 644] on button "Upload Forms" at bounding box center [646, 649] width 111 height 25
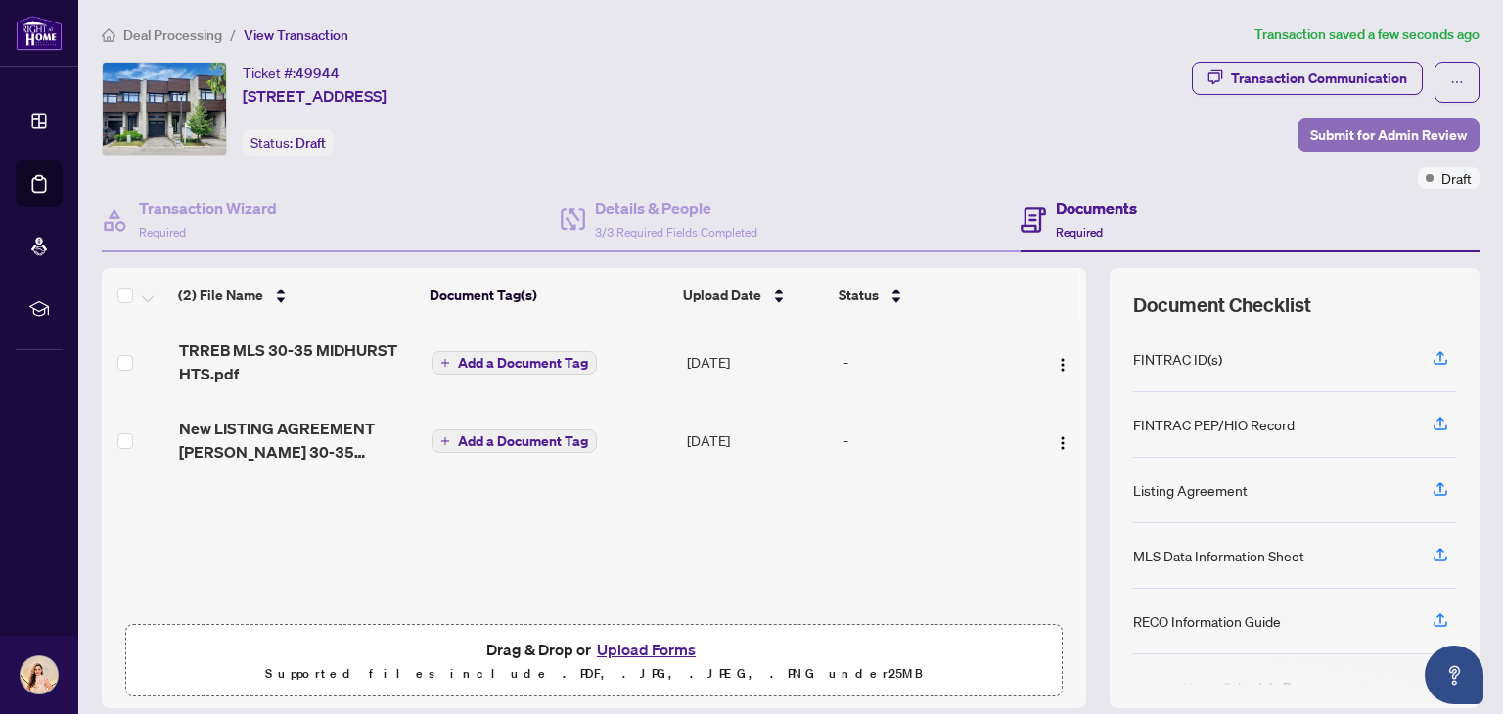
click at [1362, 132] on span "Submit for Admin Review" at bounding box center [1388, 134] width 157 height 31
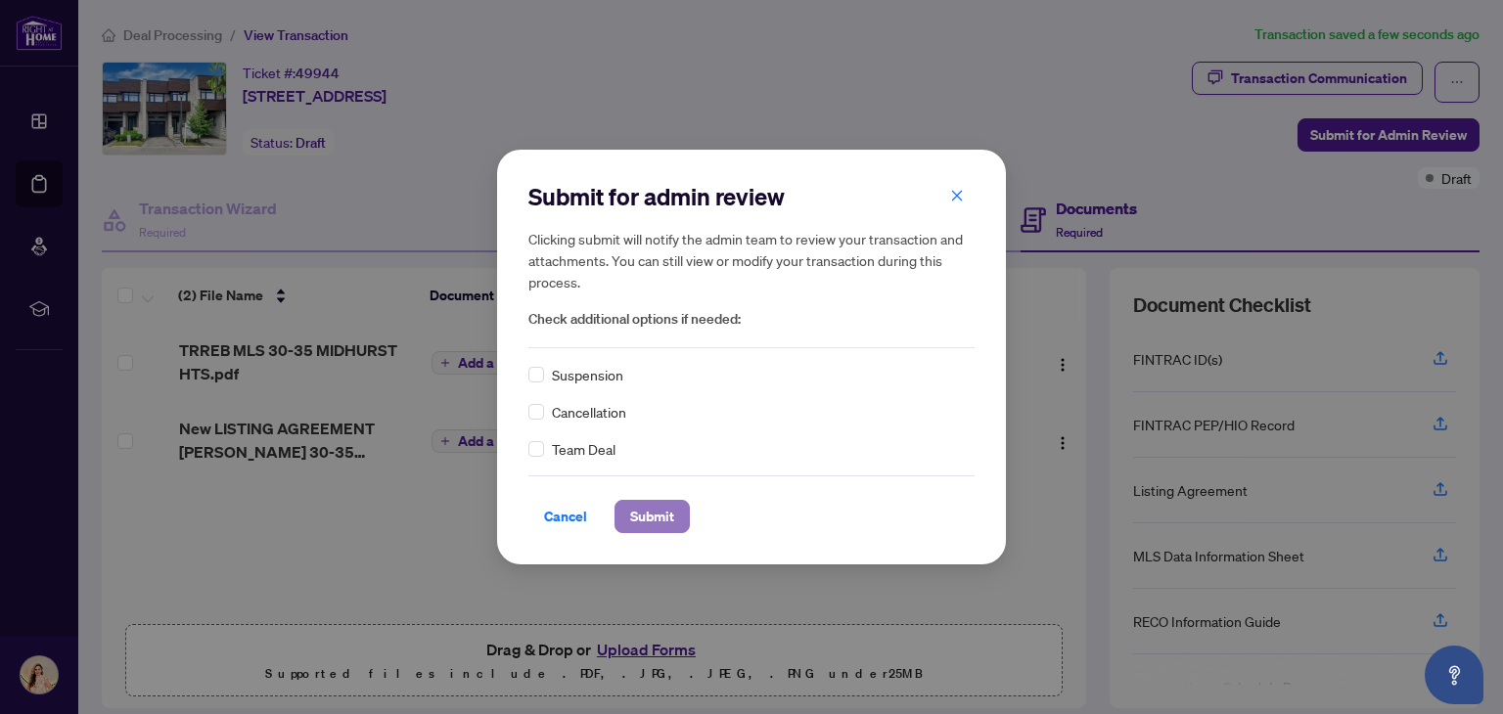
click at [659, 519] on span "Submit" at bounding box center [652, 516] width 44 height 31
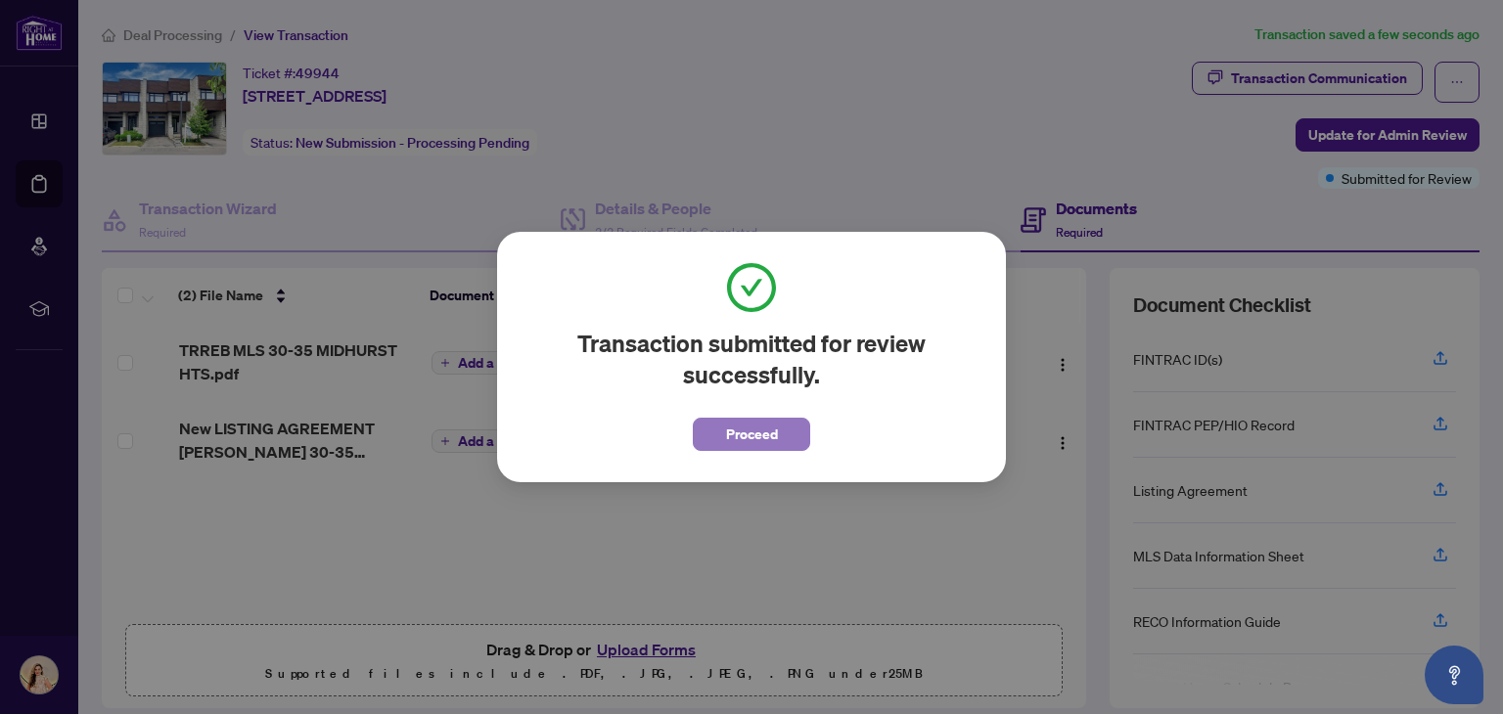
click at [775, 431] on span "Proceed" at bounding box center [752, 434] width 52 height 31
